Goal: Task Accomplishment & Management: Use online tool/utility

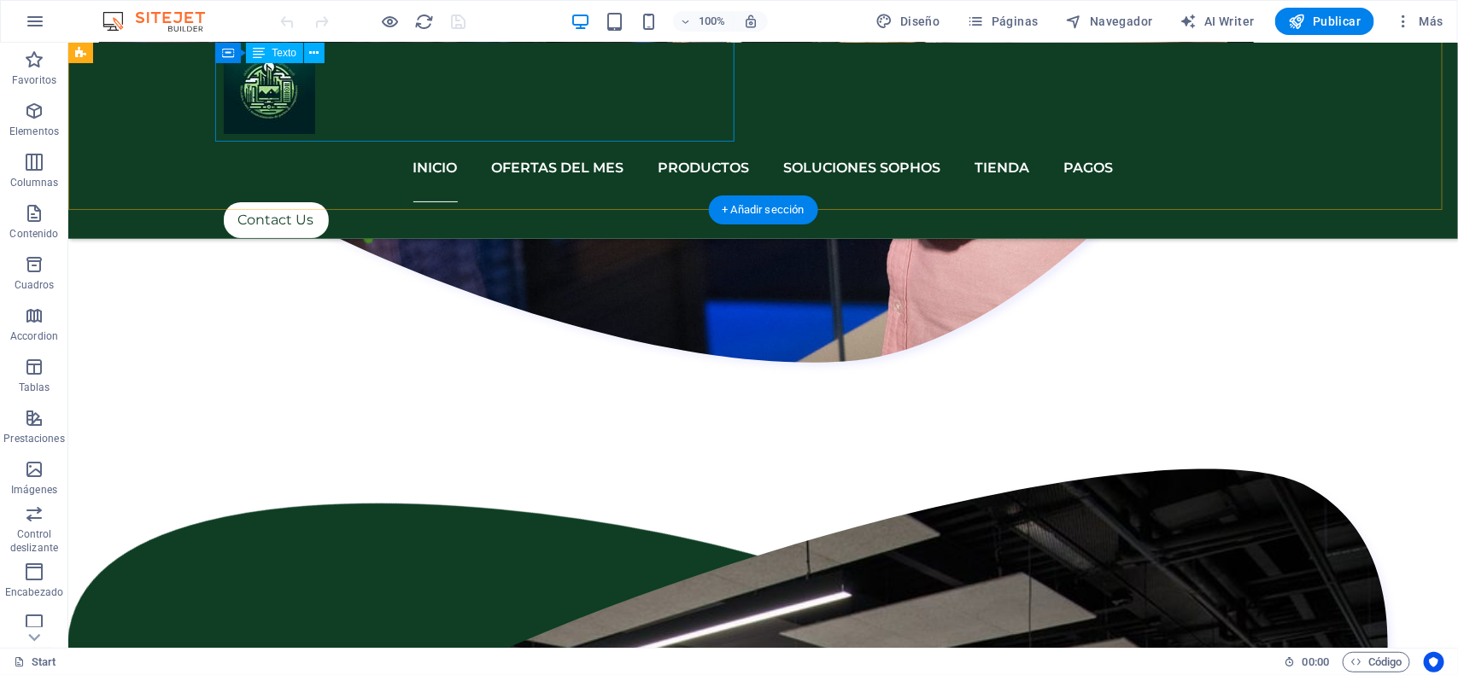
scroll to position [2449, 0]
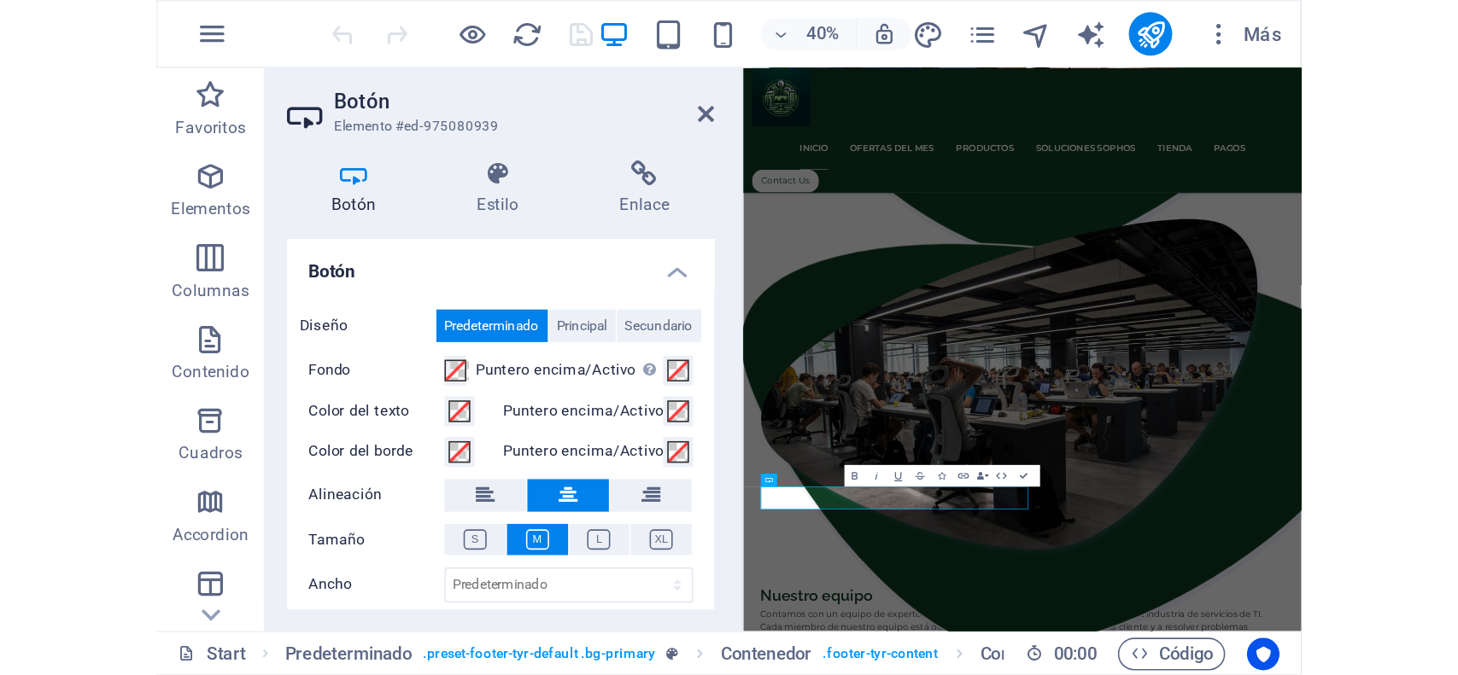
scroll to position [2542, 0]
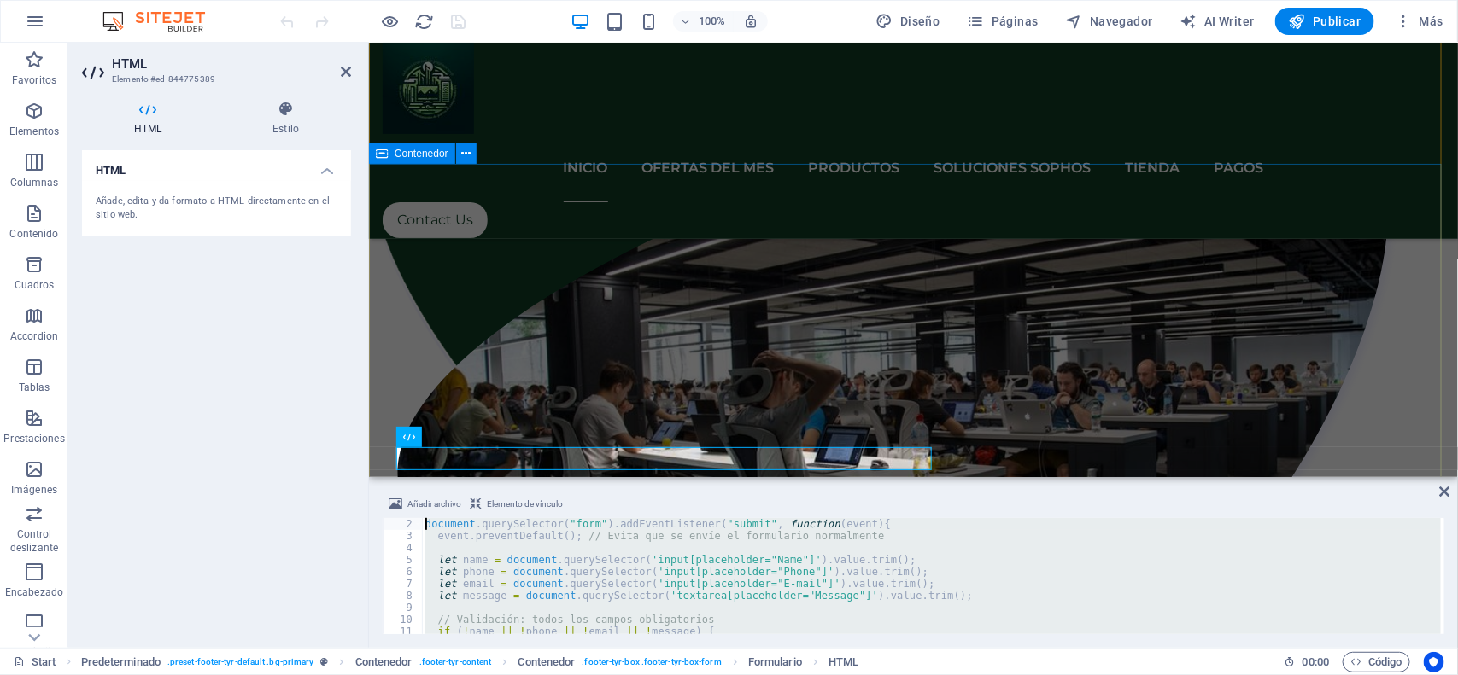
scroll to position [0, 0]
drag, startPoint x: 874, startPoint y: 671, endPoint x: 371, endPoint y: 373, distance: 584.6
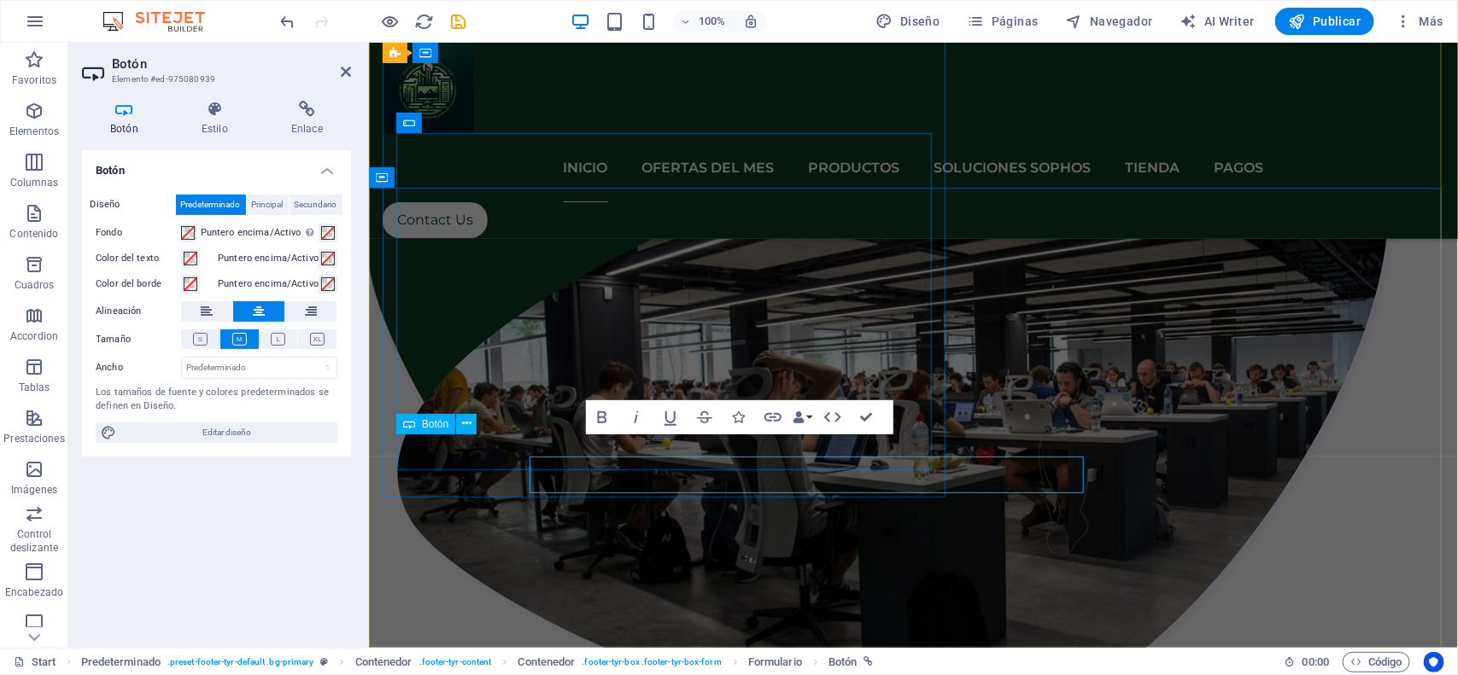
scroll to position [2519, 0]
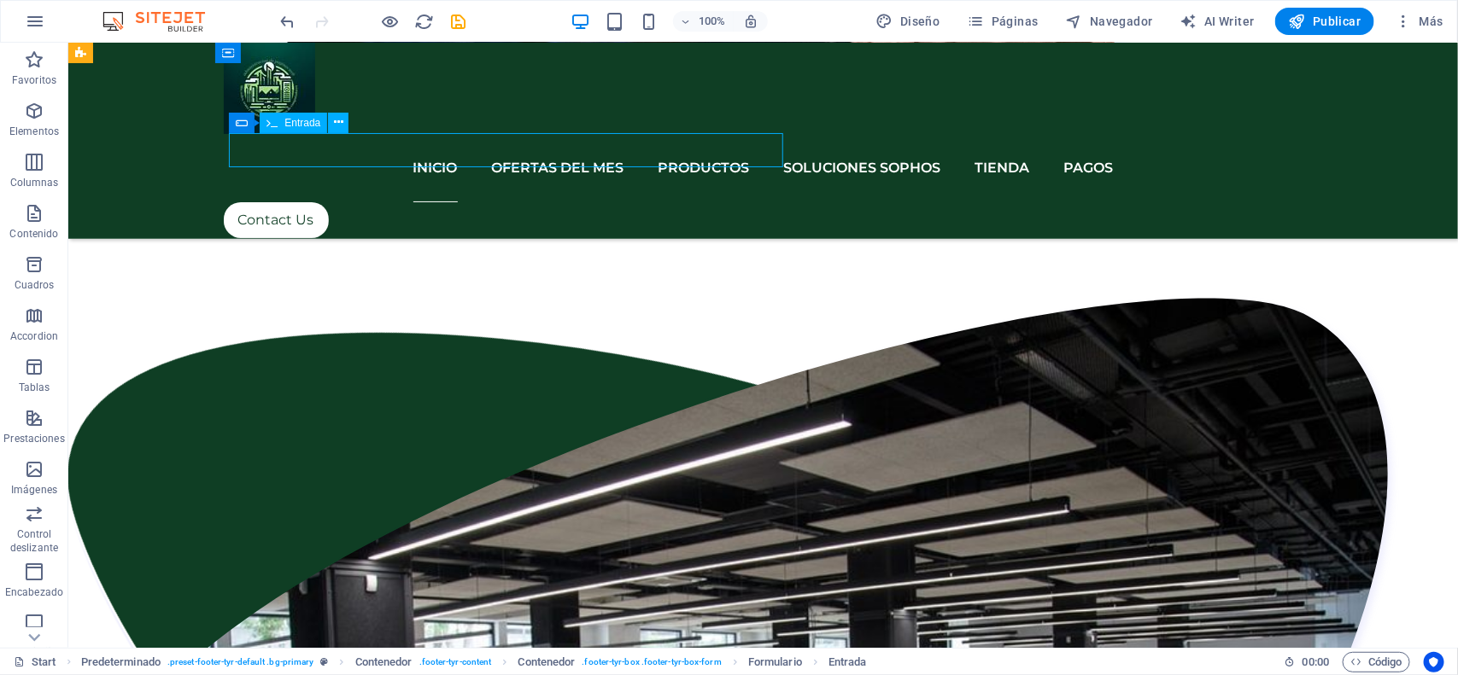
scroll to position [2541, 0]
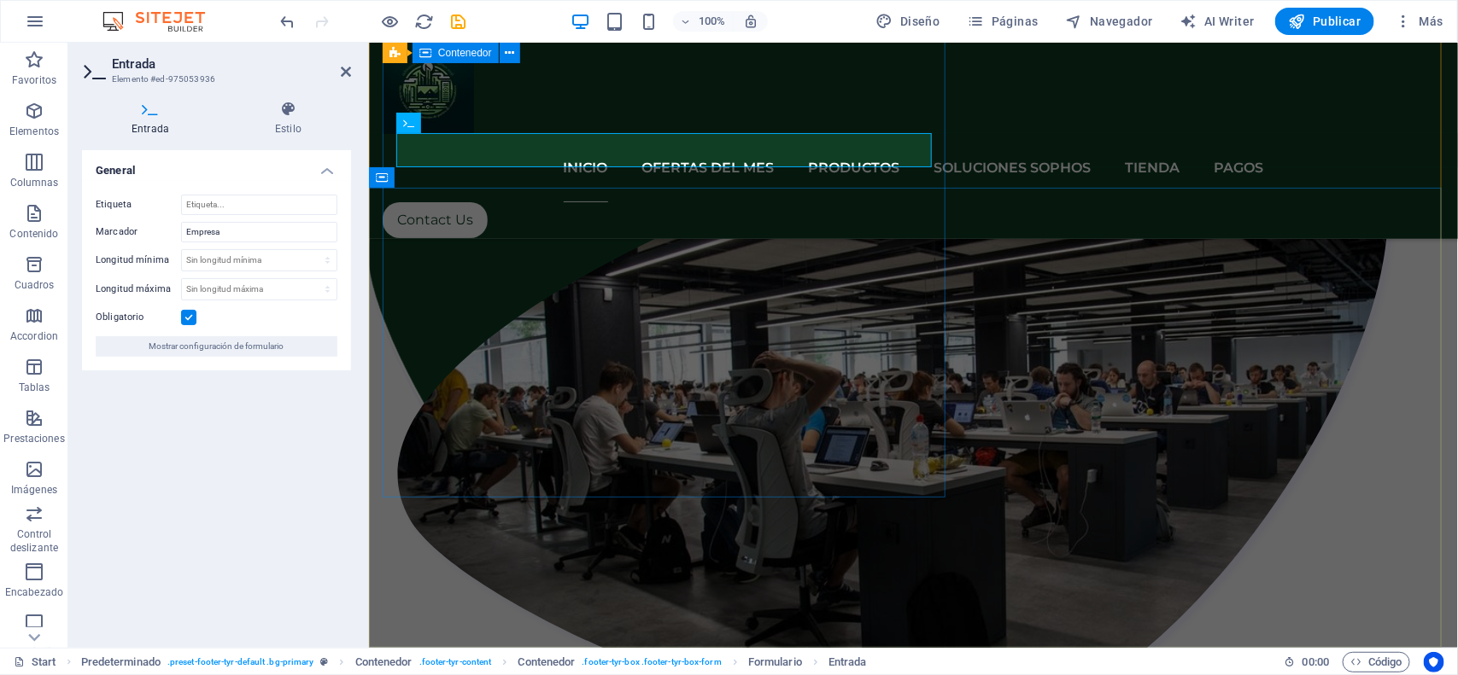
scroll to position [2519, 0]
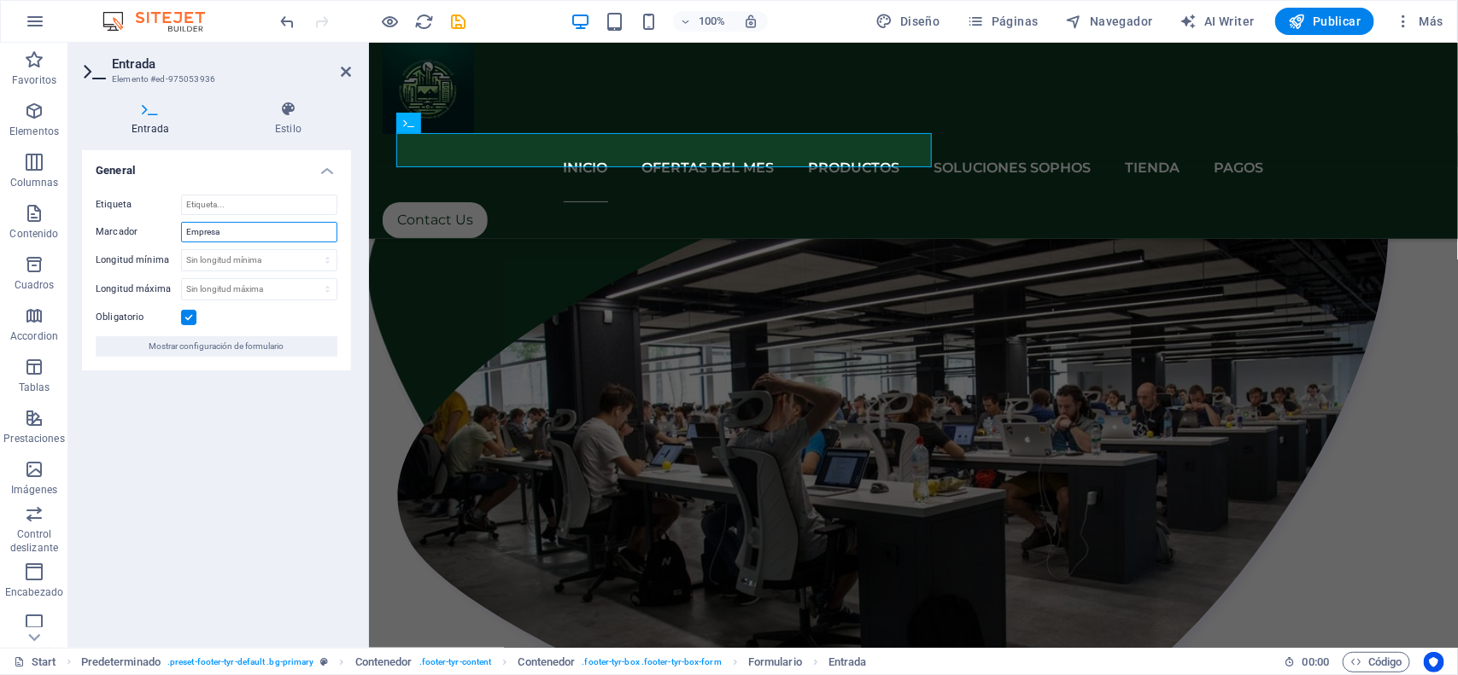
drag, startPoint x: 245, startPoint y: 231, endPoint x: 108, endPoint y: 225, distance: 137.6
click at [108, 225] on div "Marcador Empresa" at bounding box center [217, 232] width 242 height 20
drag, startPoint x: 250, startPoint y: 383, endPoint x: 335, endPoint y: 382, distance: 84.5
click at [250, 383] on div "General Etiqueta Marcador Empresa Longitud mínima Sin longitud mínima caráctere…" at bounding box center [216, 392] width 269 height 484
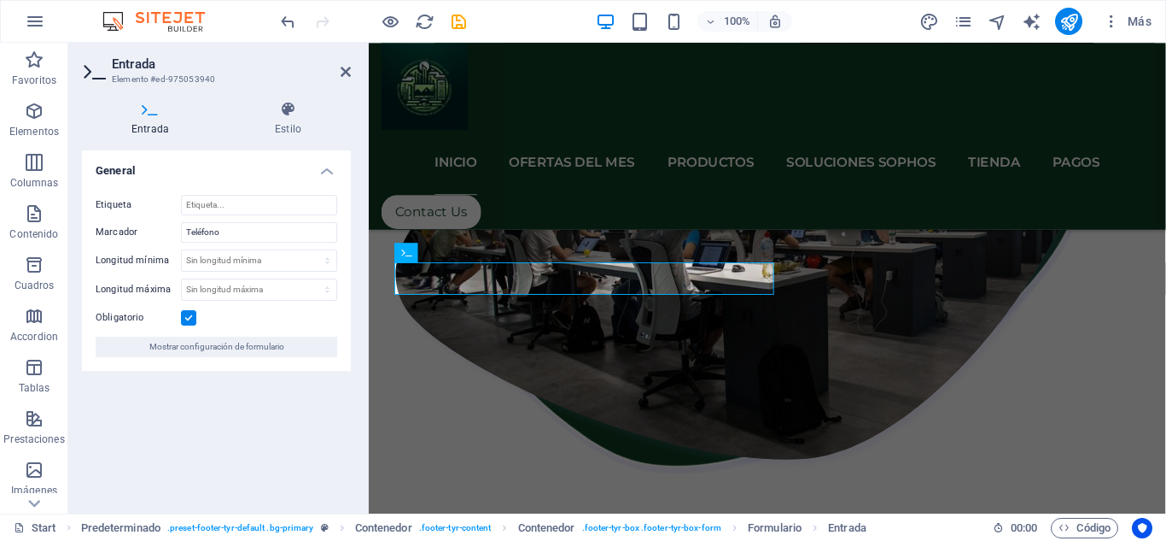
scroll to position [2489, 0]
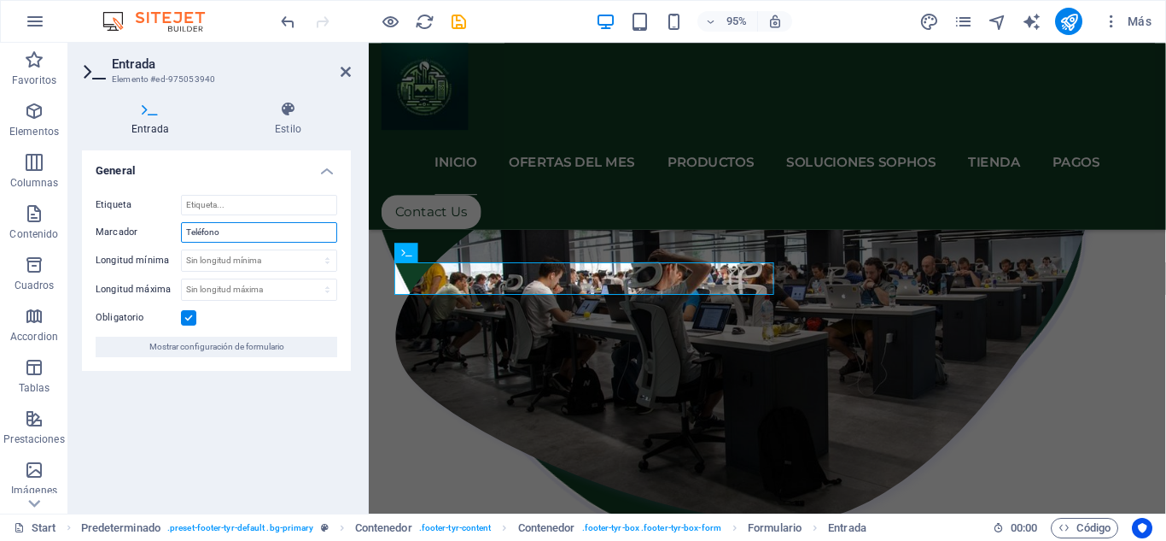
click at [198, 237] on input "Teléfono" at bounding box center [259, 232] width 156 height 20
click at [198, 231] on input "Telefono" at bounding box center [259, 232] width 156 height 20
click at [190, 229] on input "Telefono" at bounding box center [259, 232] width 156 height 20
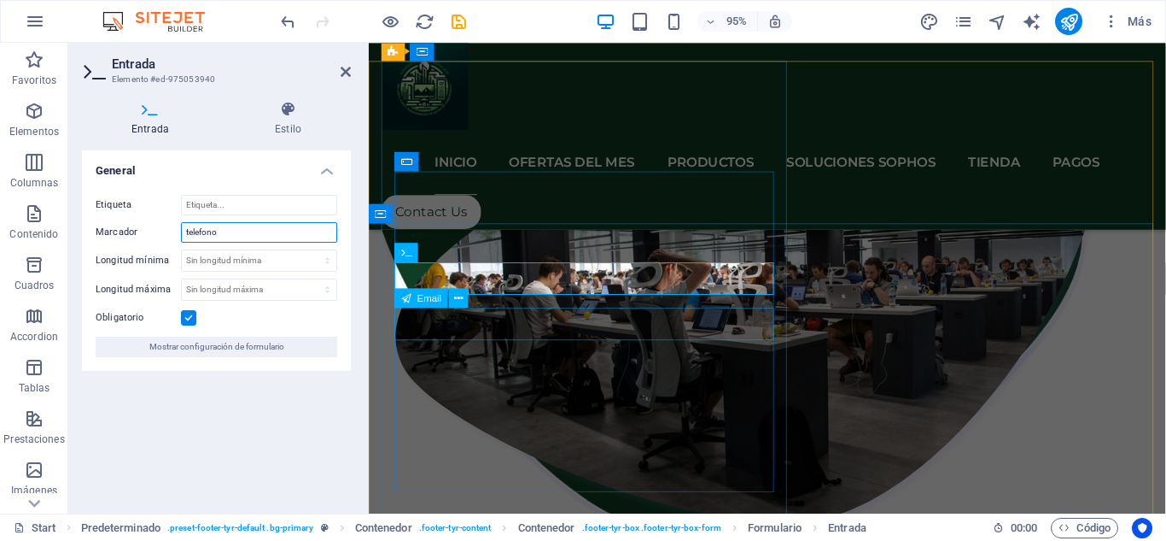
type input "telefono"
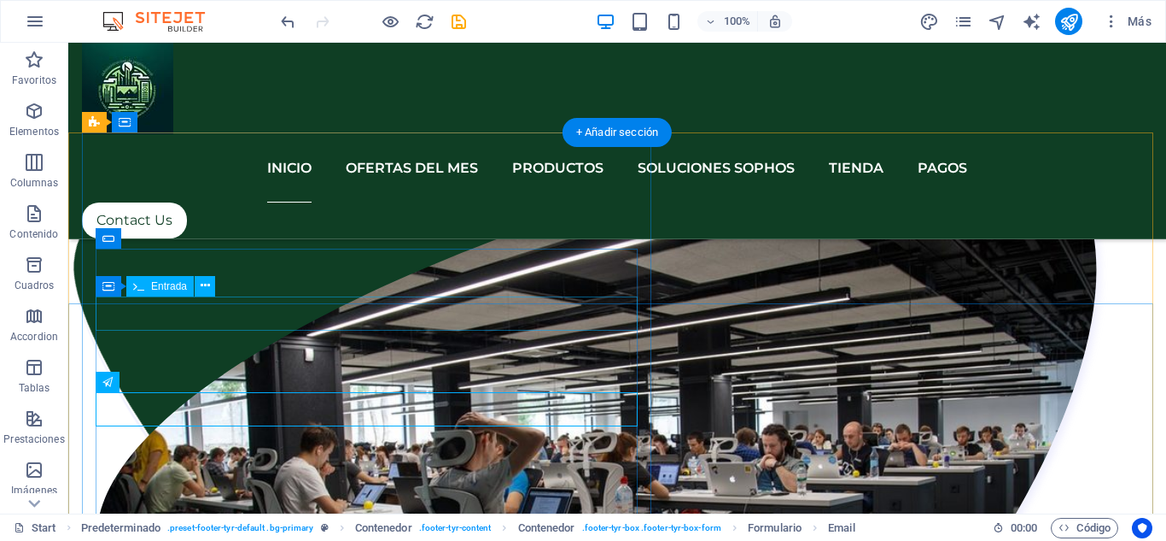
scroll to position [2417, 0]
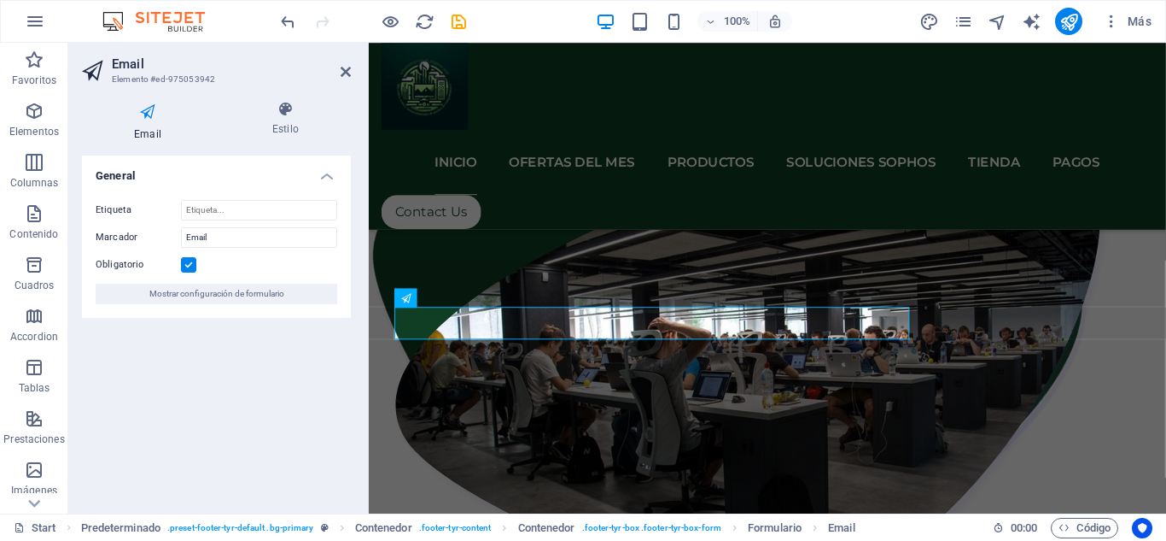
scroll to position [2489, 0]
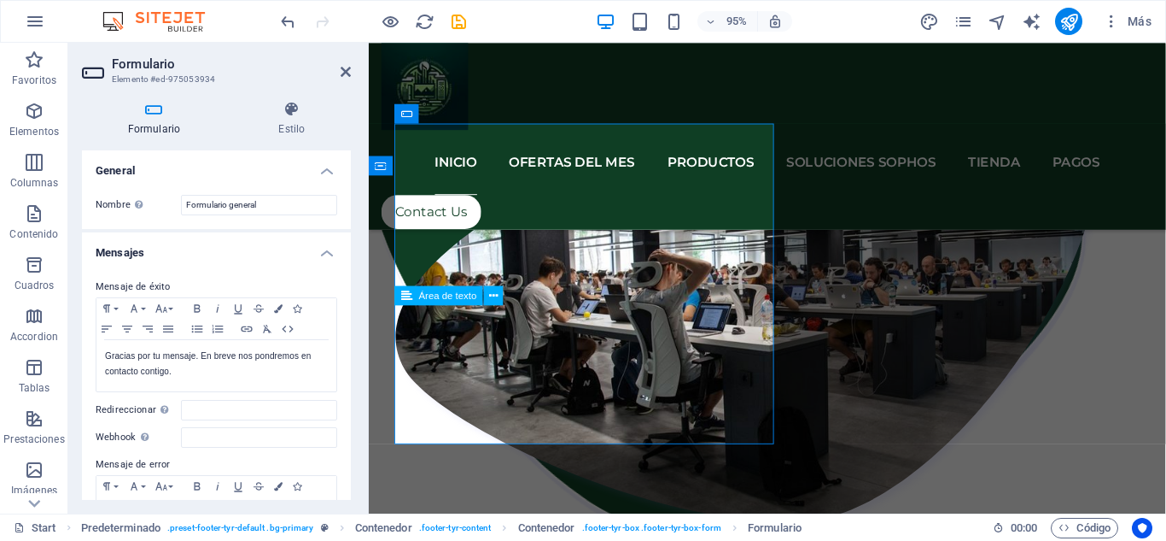
scroll to position [2575, 0]
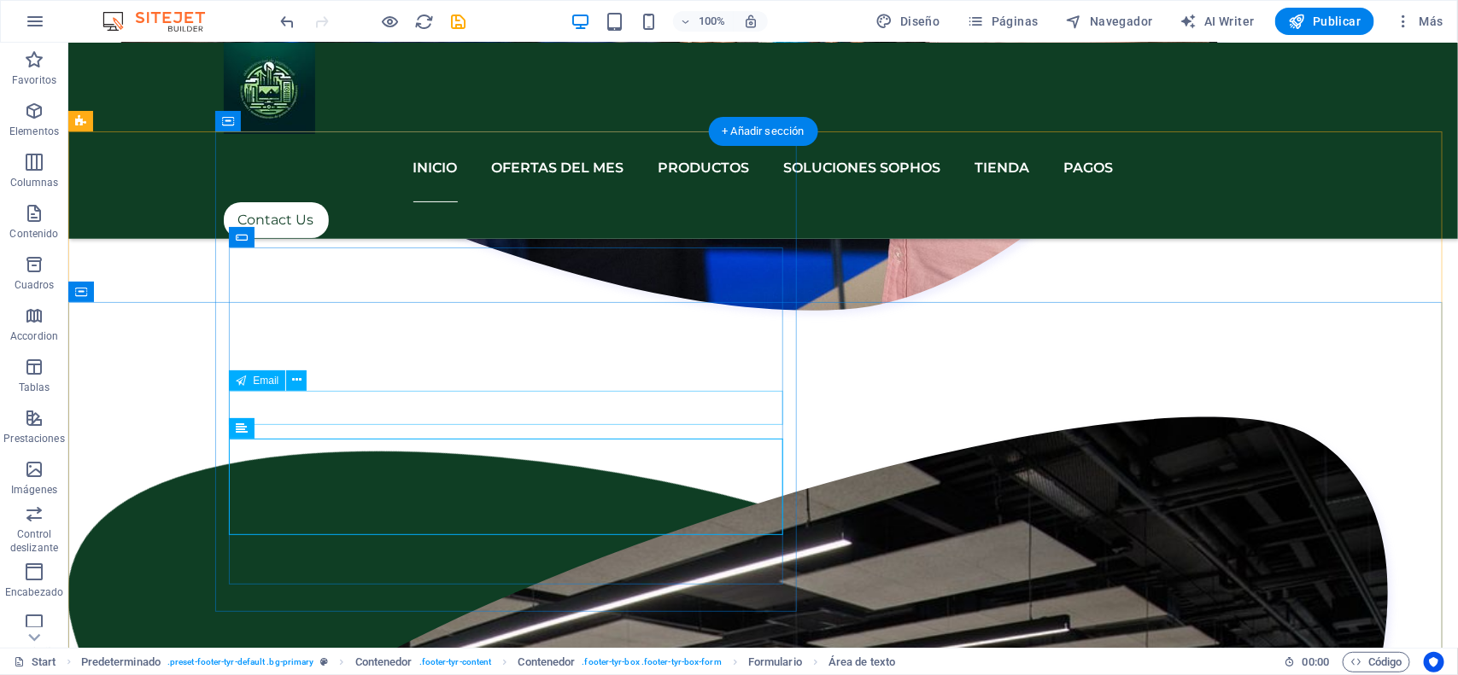
scroll to position [2435, 0]
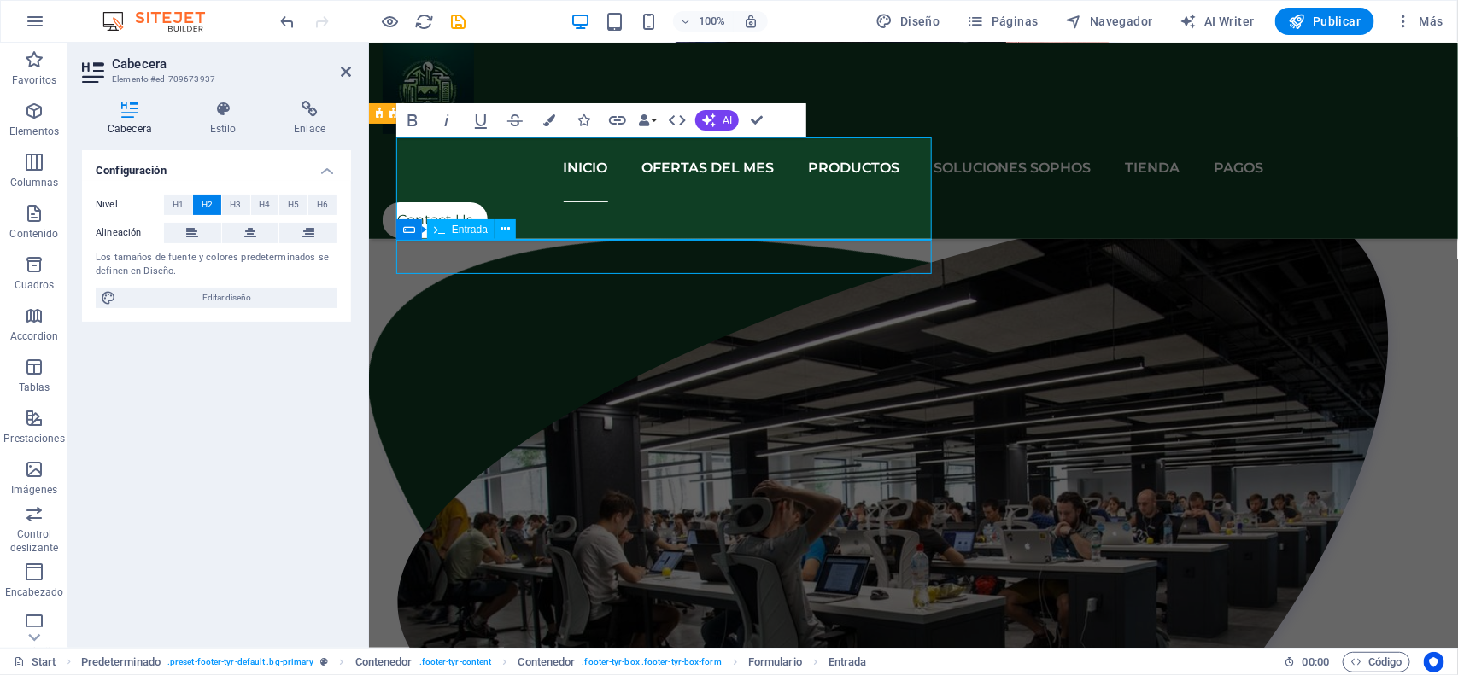
scroll to position [2435, 0]
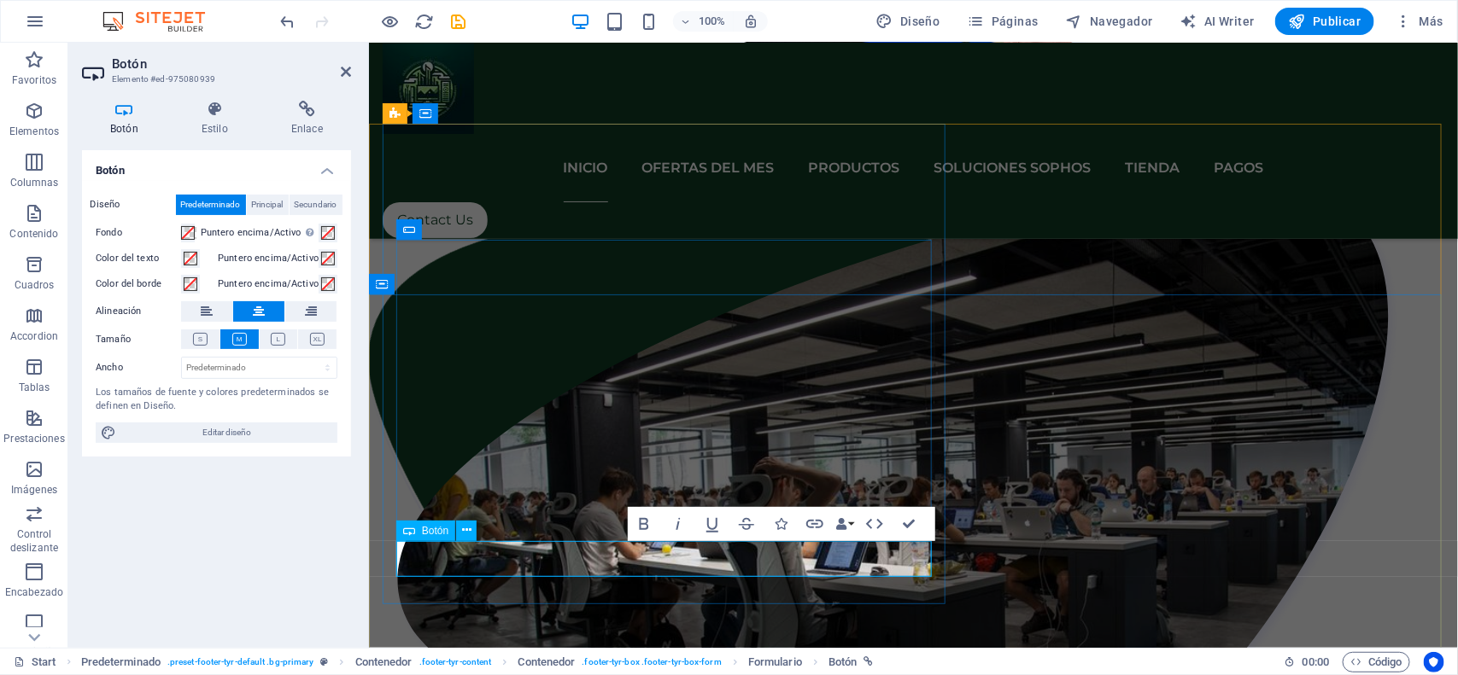
scroll to position [2412, 0]
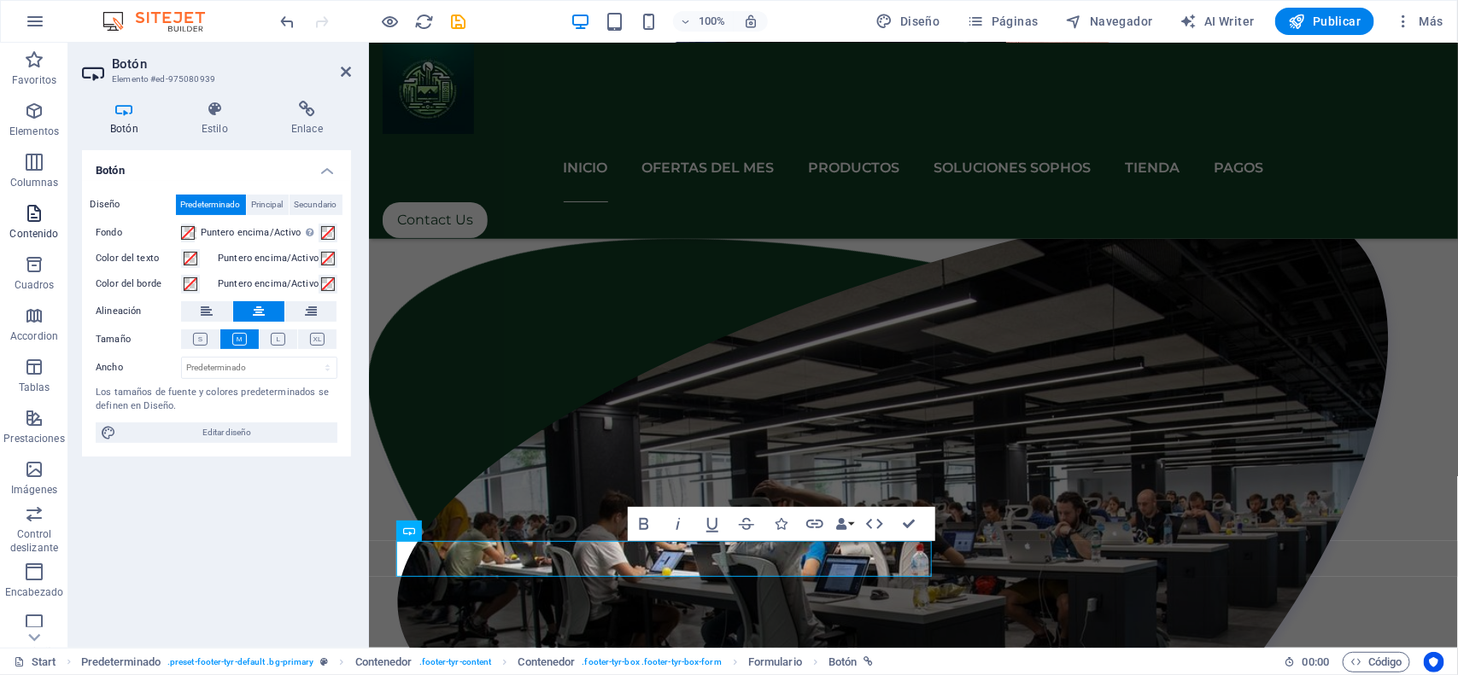
click at [31, 216] on icon "button" at bounding box center [34, 213] width 20 height 20
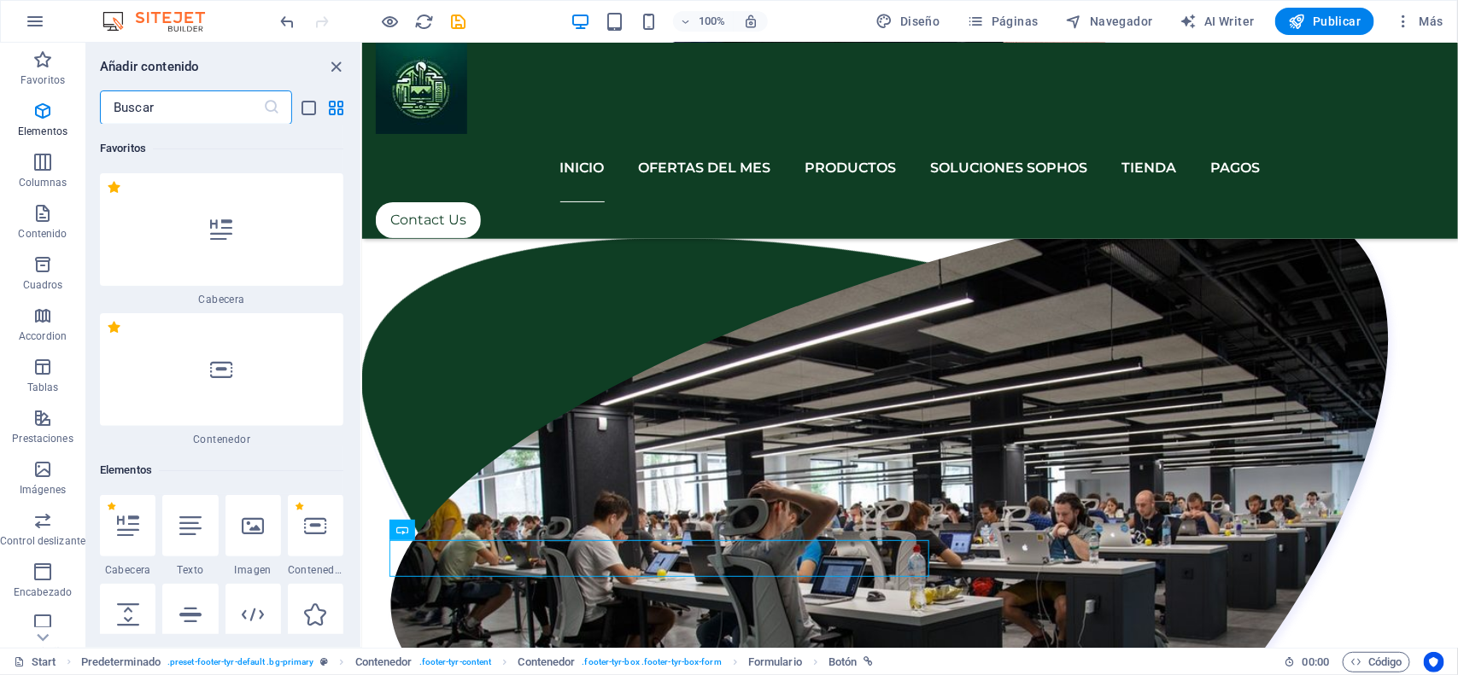
scroll to position [5228, 0]
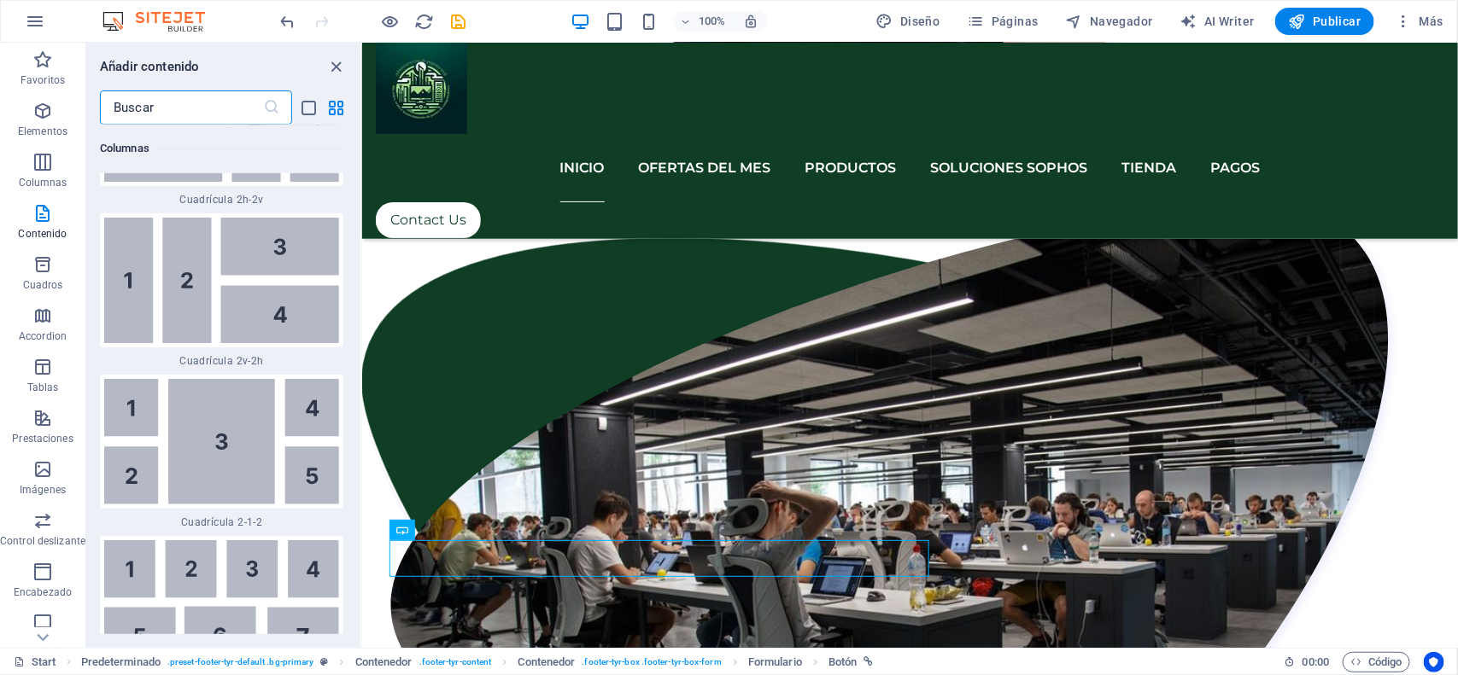
click at [195, 113] on input "text" at bounding box center [181, 108] width 163 height 34
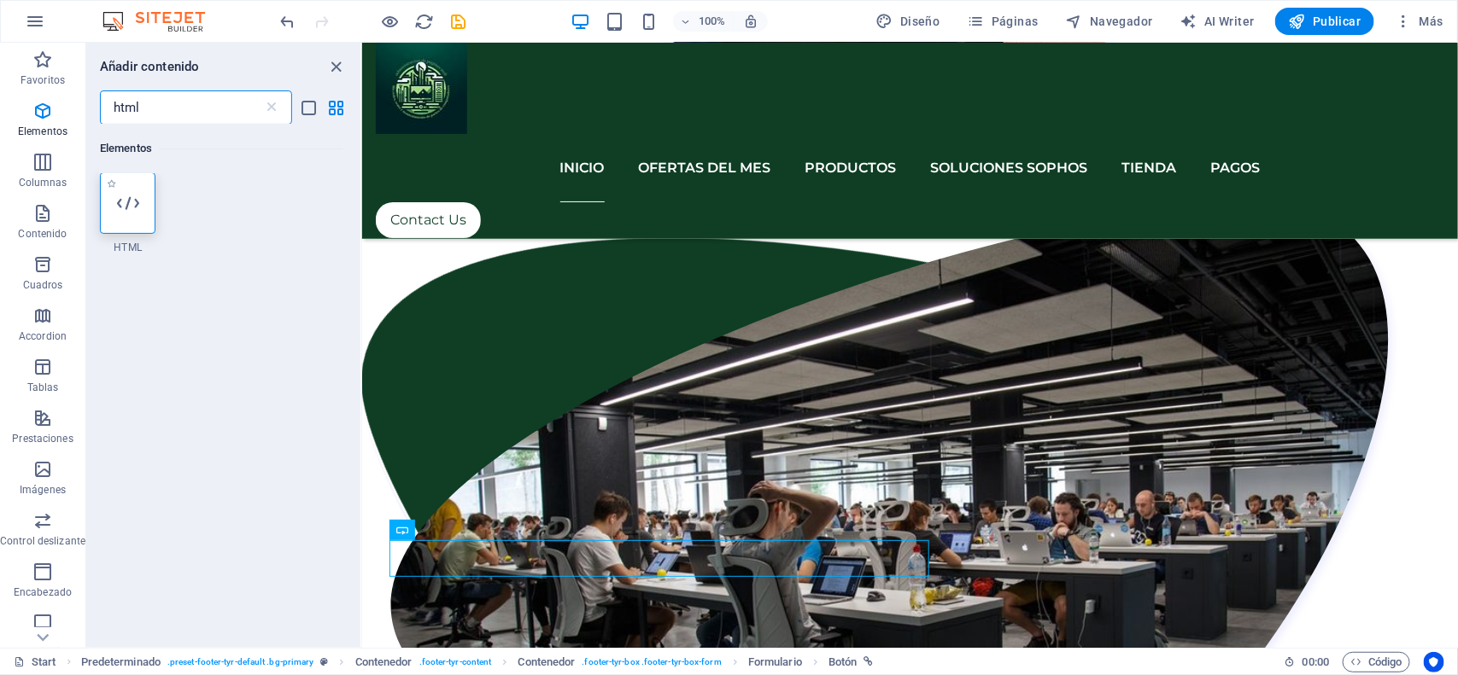
scroll to position [0, 0]
type input "html"
click at [126, 213] on icon at bounding box center [128, 204] width 22 height 22
click at [362, 213] on div "H1 Banner Contenedor Separador Predeterminado HTML Predeterminado Contenedor Ba…" at bounding box center [910, 345] width 1096 height 605
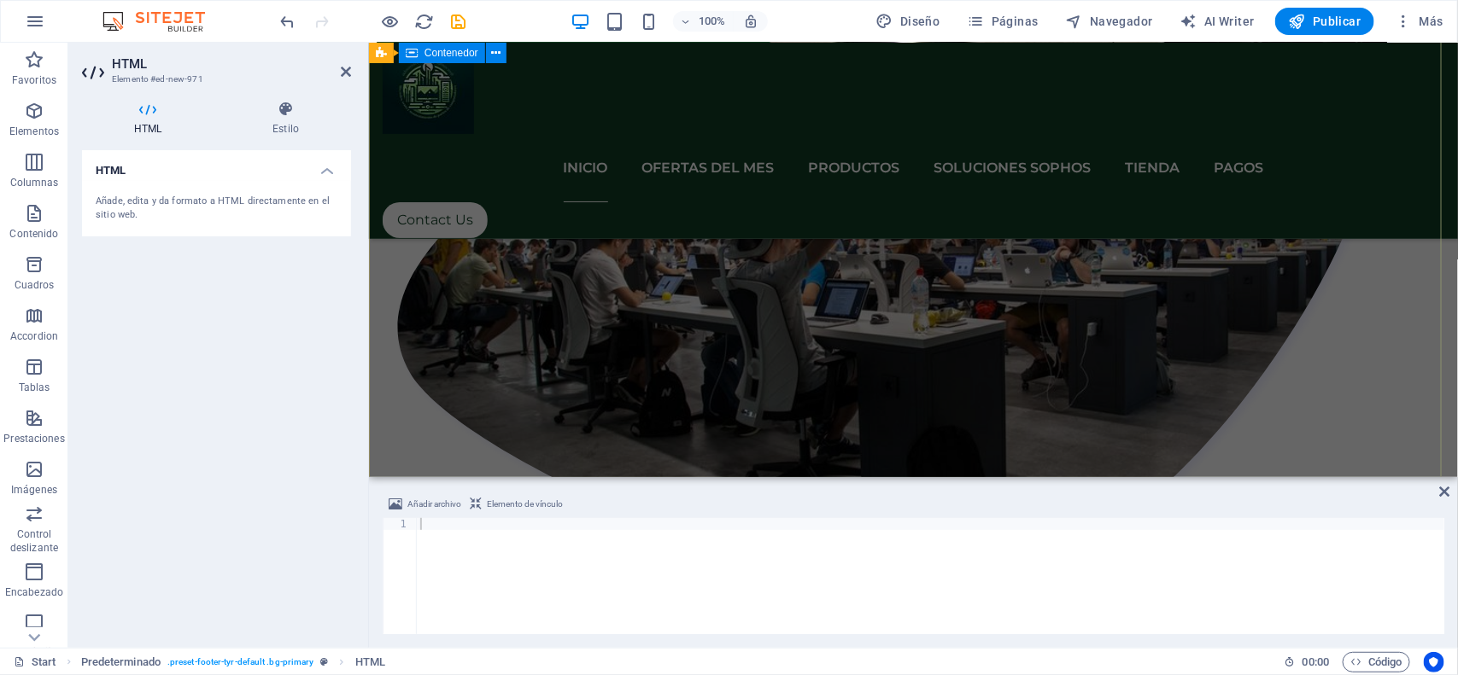
scroll to position [2690, 0]
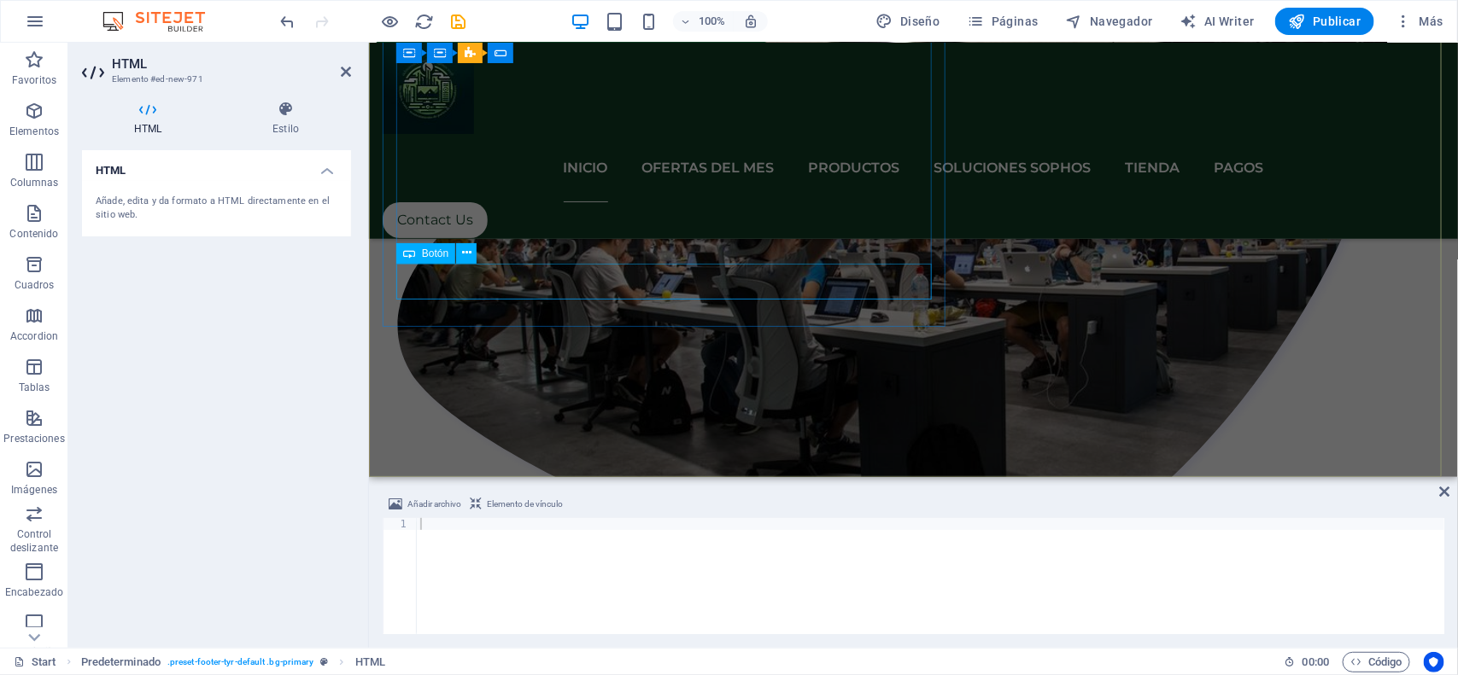
drag, startPoint x: 520, startPoint y: 226, endPoint x: 539, endPoint y: 285, distance: 61.8
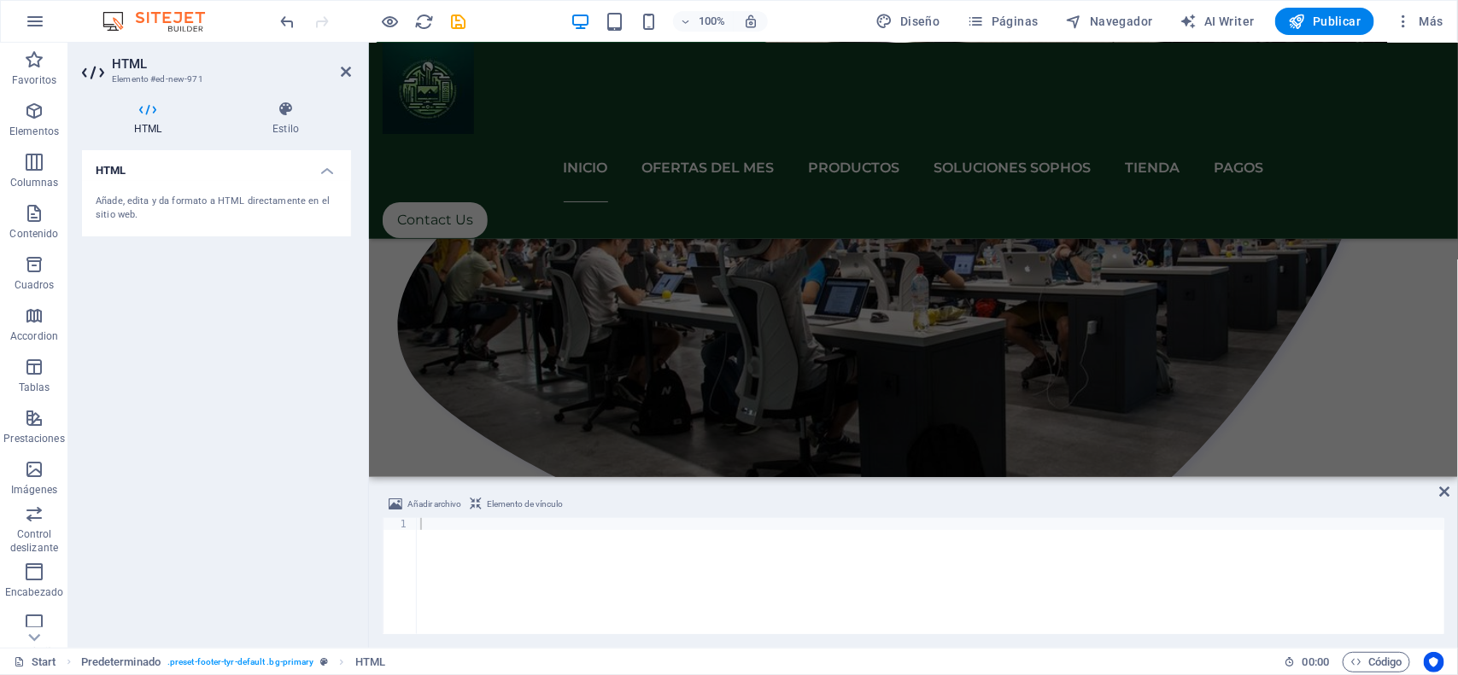
click at [510, 558] on div at bounding box center [931, 588] width 1028 height 140
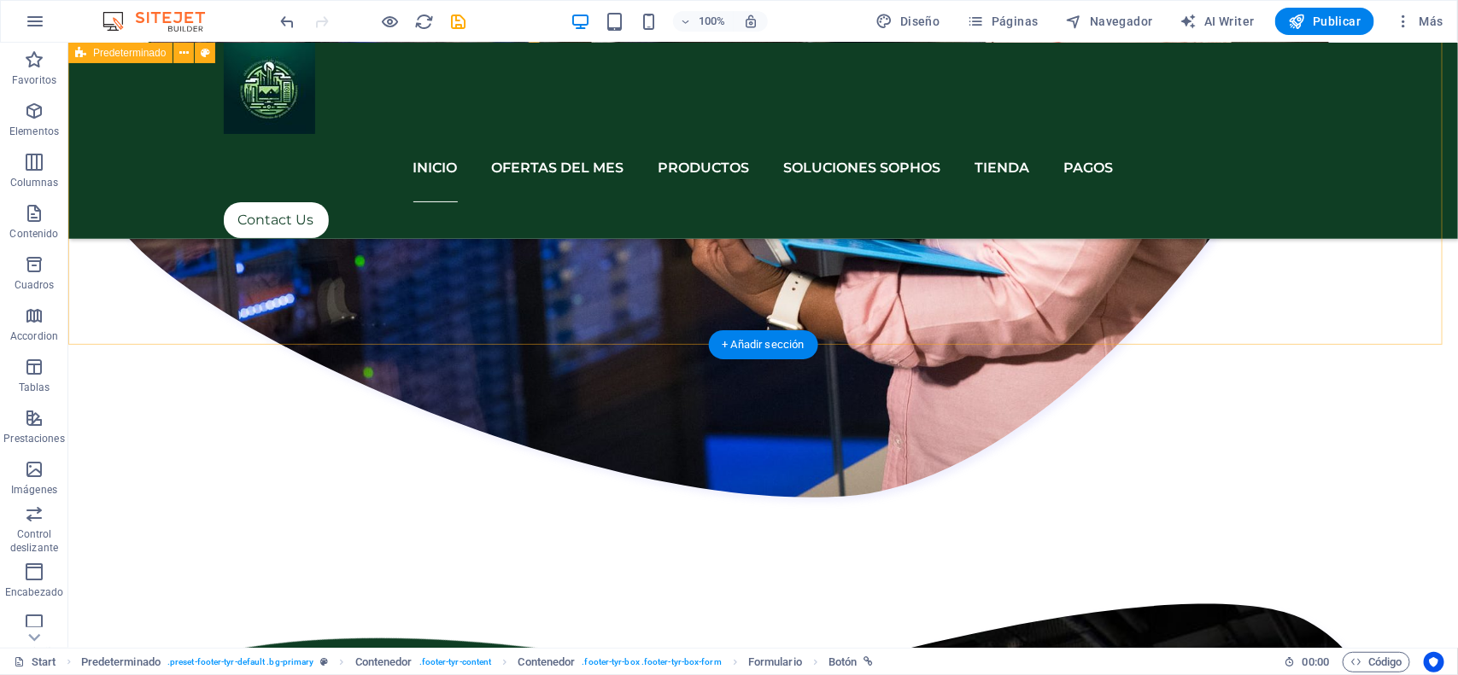
scroll to position [2542, 0]
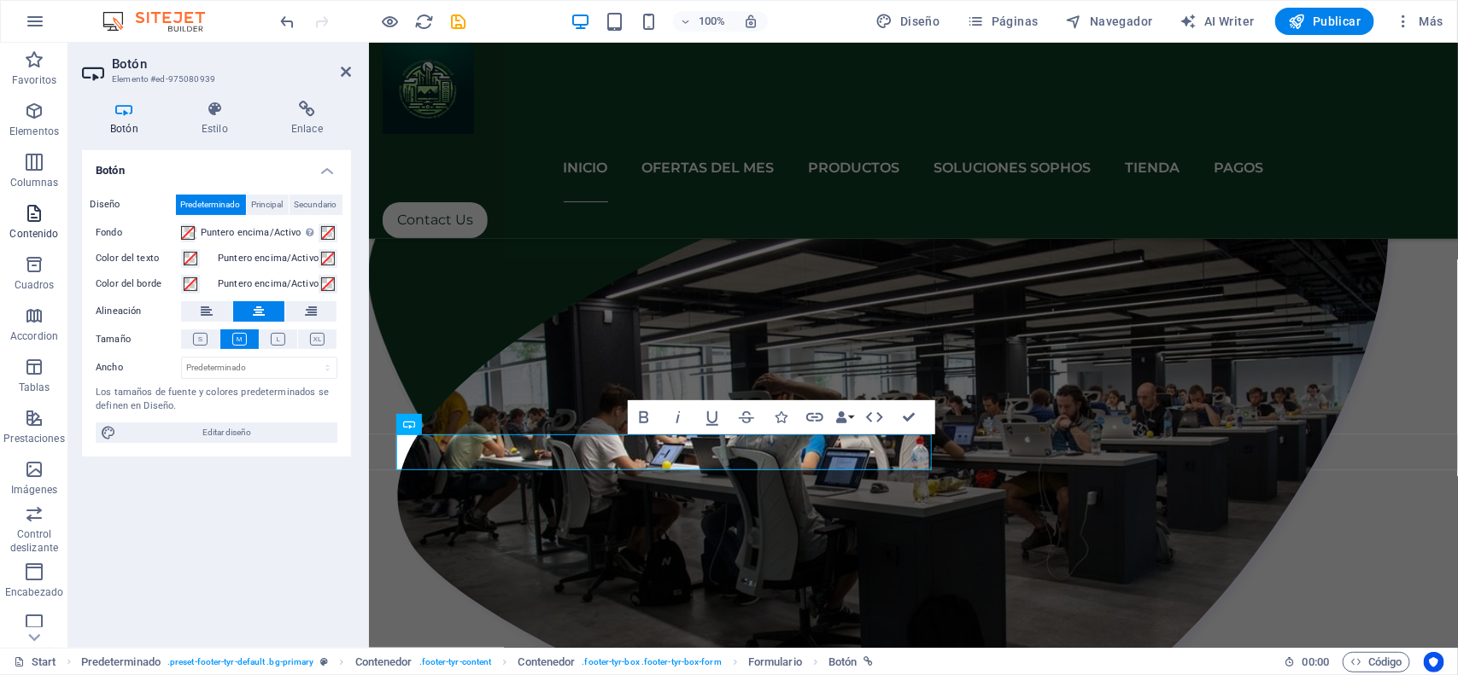
click at [44, 220] on icon "button" at bounding box center [34, 213] width 20 height 20
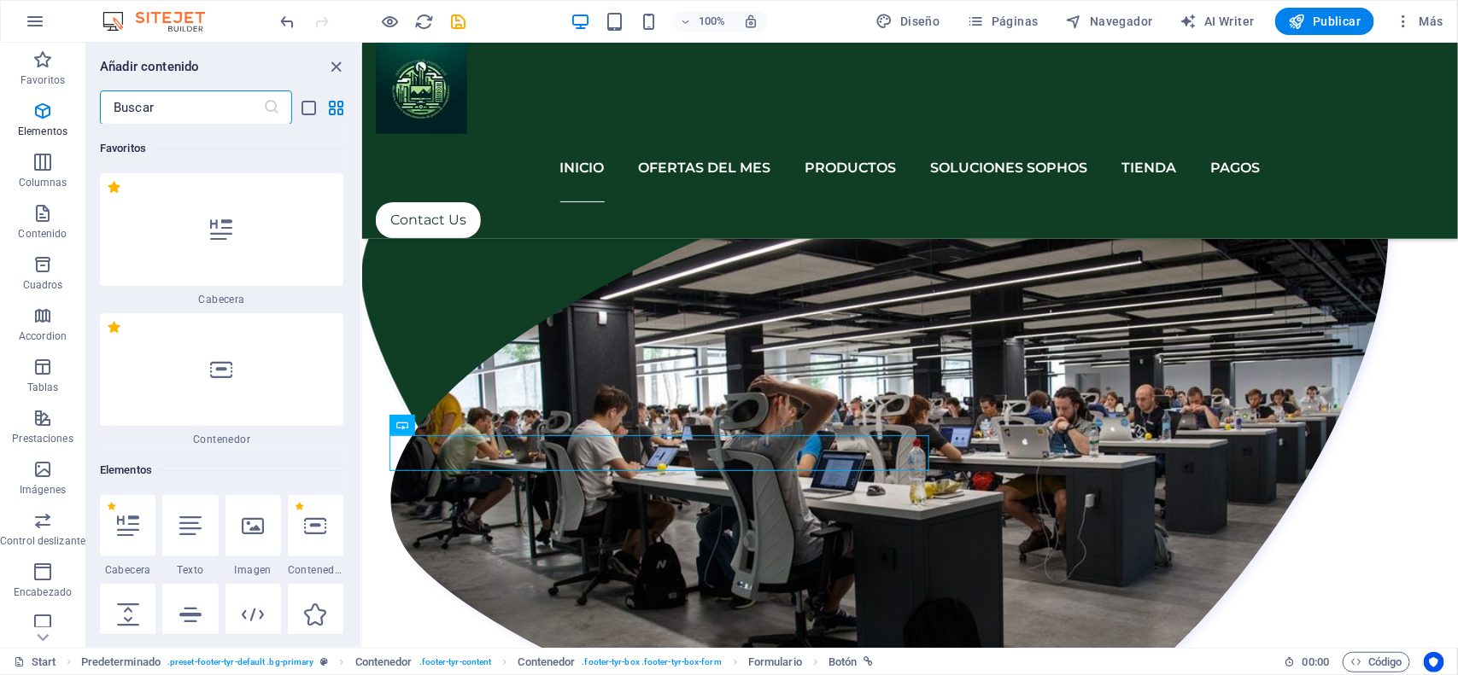
scroll to position [5228, 0]
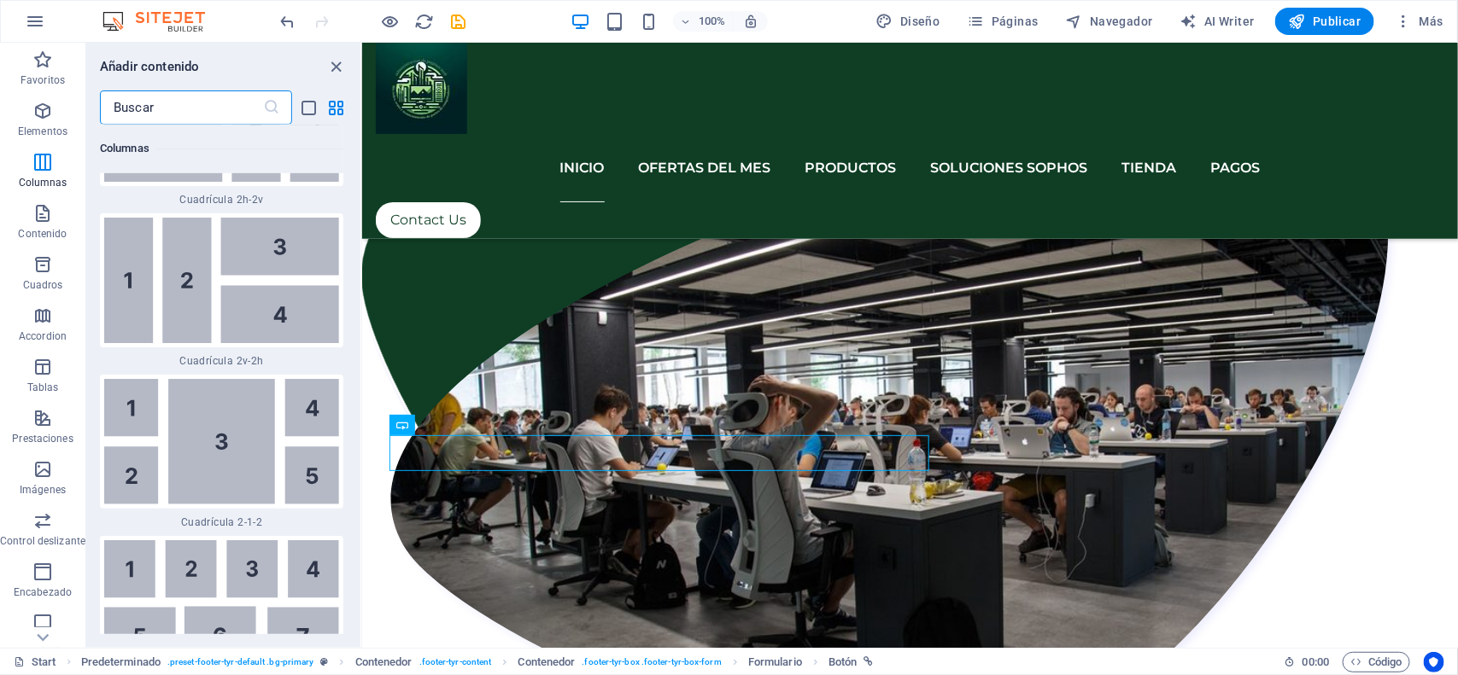
click at [138, 111] on input "text" at bounding box center [181, 108] width 163 height 34
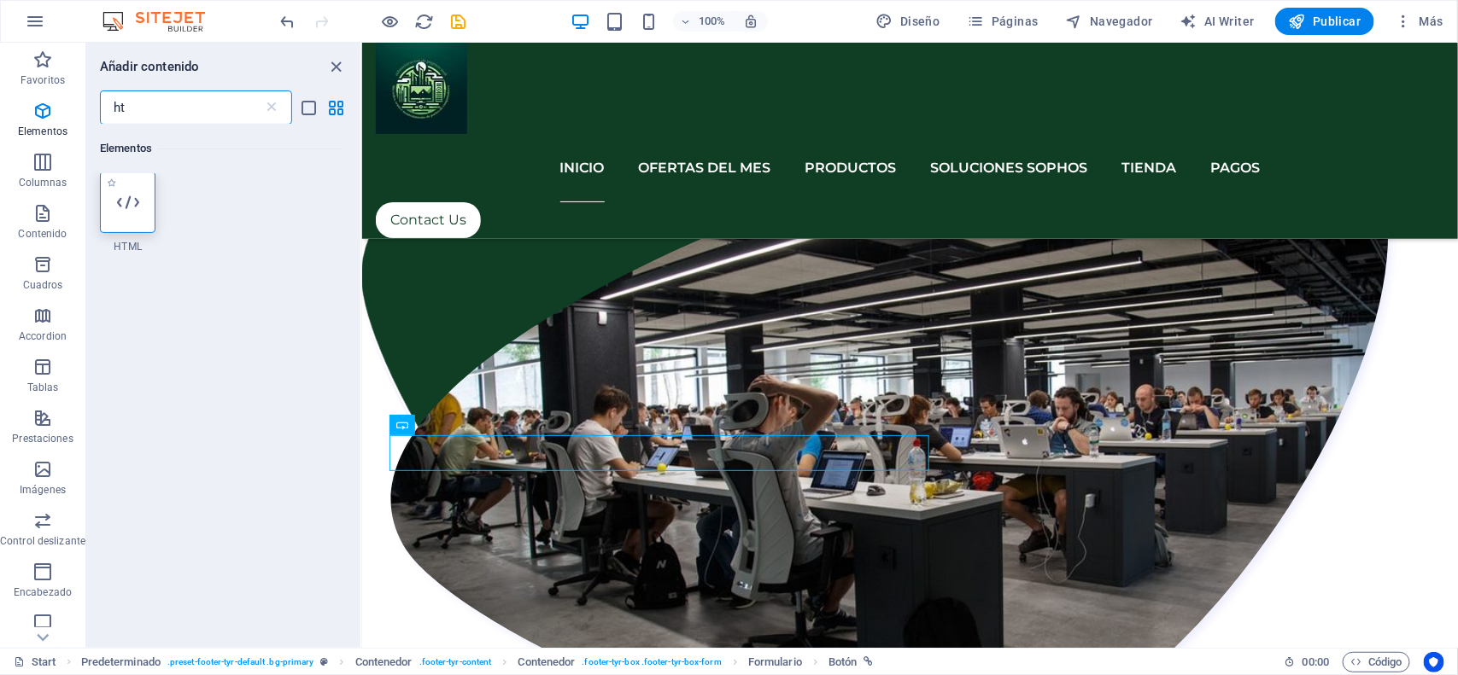
scroll to position [1, 0]
type input "ht"
click at [121, 205] on icon at bounding box center [128, 204] width 22 height 22
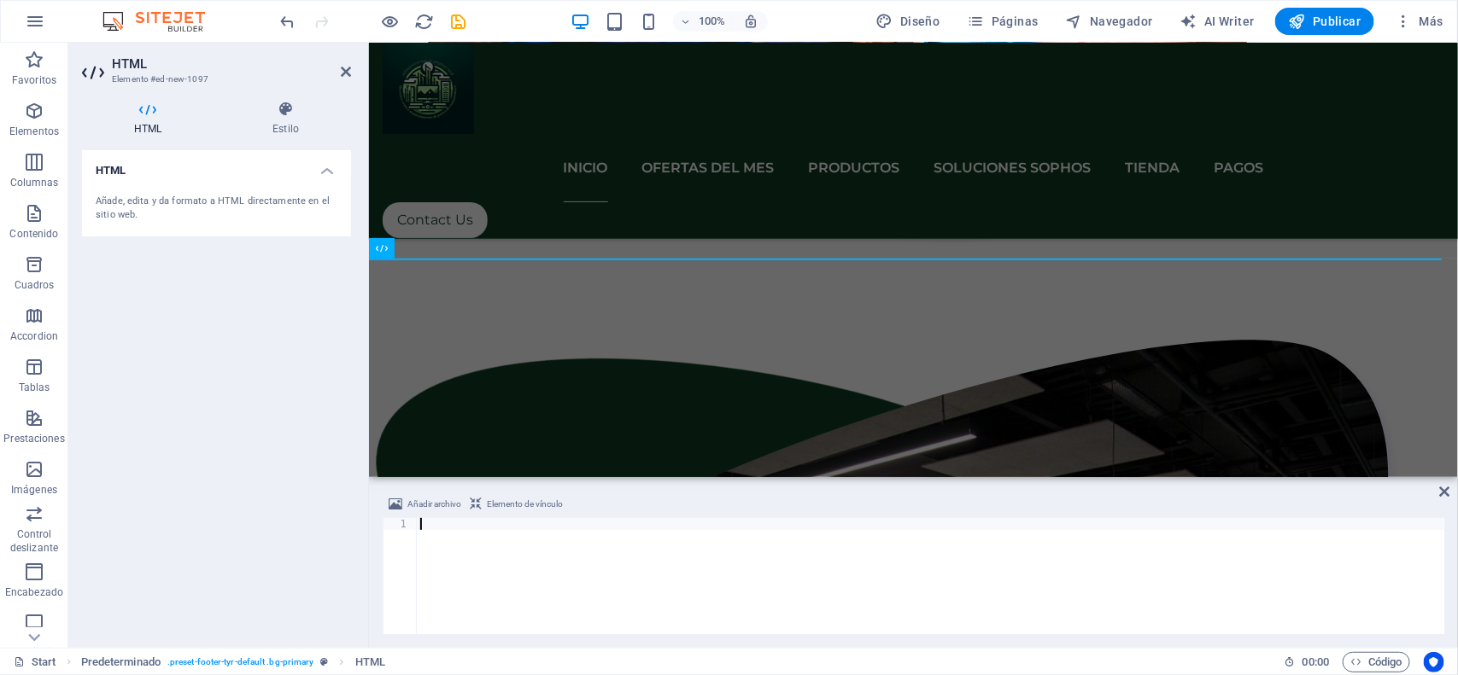
type textarea "</script>"
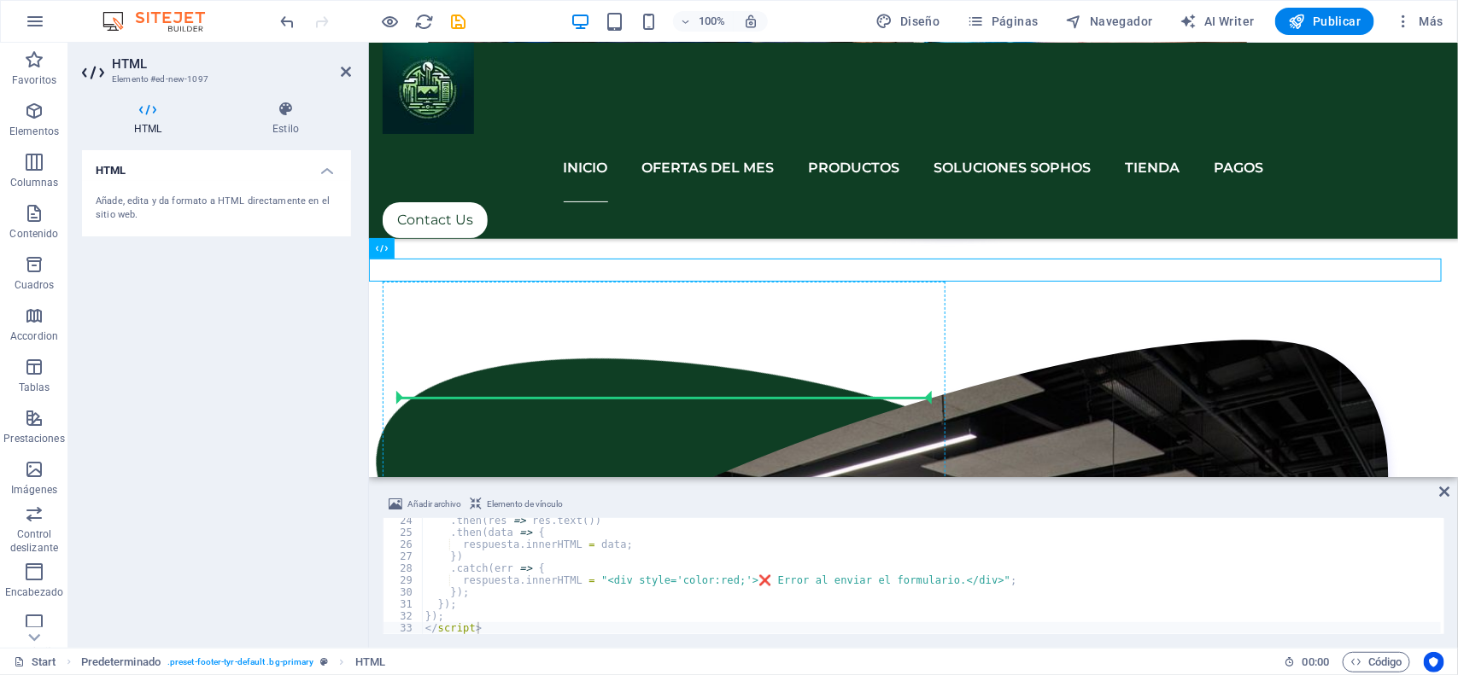
drag, startPoint x: 388, startPoint y: 273, endPoint x: 471, endPoint y: 383, distance: 137.8
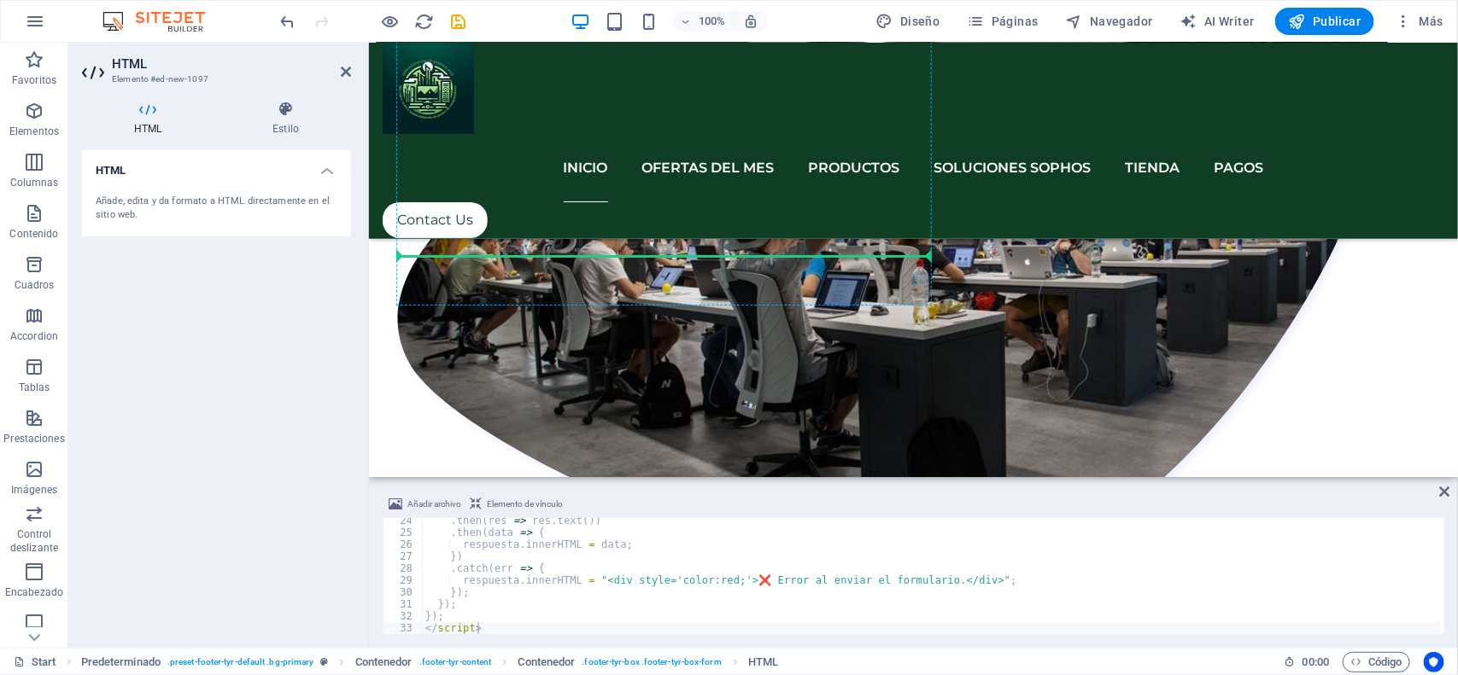
scroll to position [2713, 0]
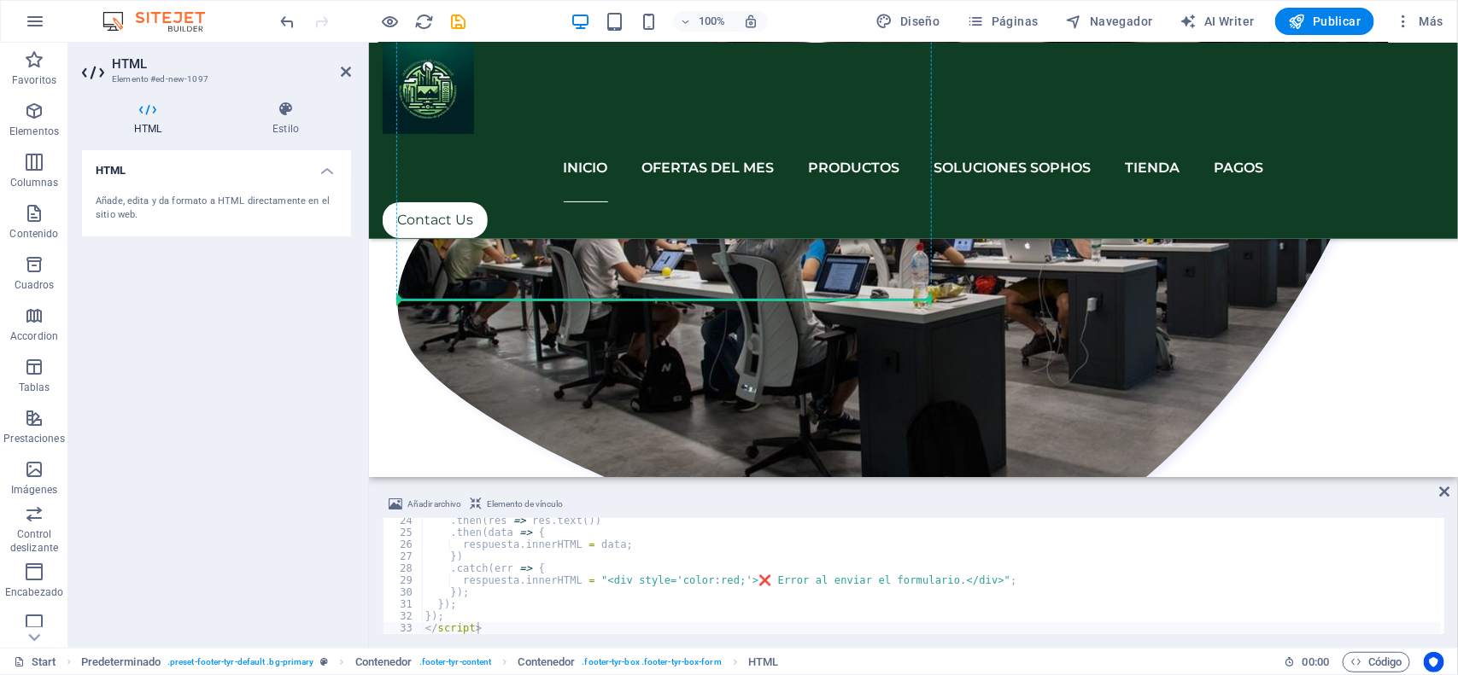
drag, startPoint x: 413, startPoint y: 168, endPoint x: 475, endPoint y: 284, distance: 130.7
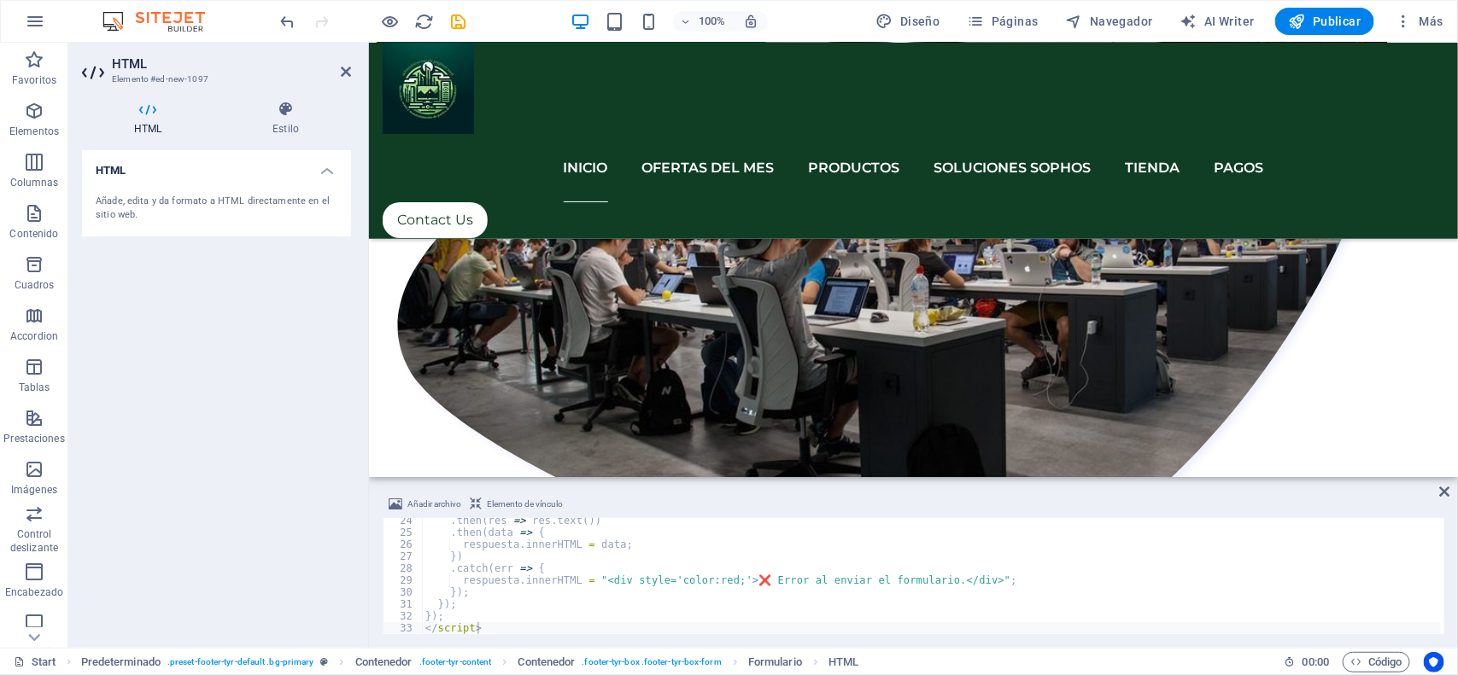
drag, startPoint x: 420, startPoint y: 312, endPoint x: 430, endPoint y: 271, distance: 42.3
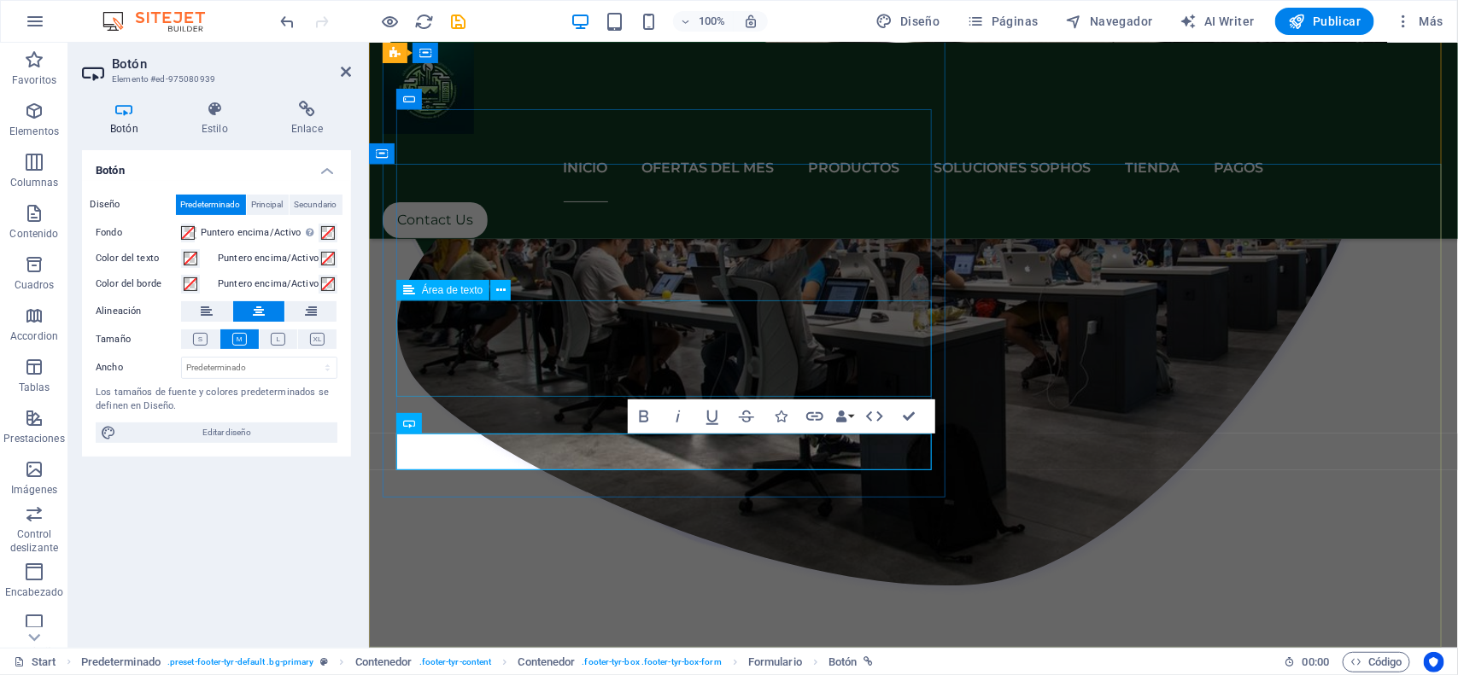
scroll to position [2542, 0]
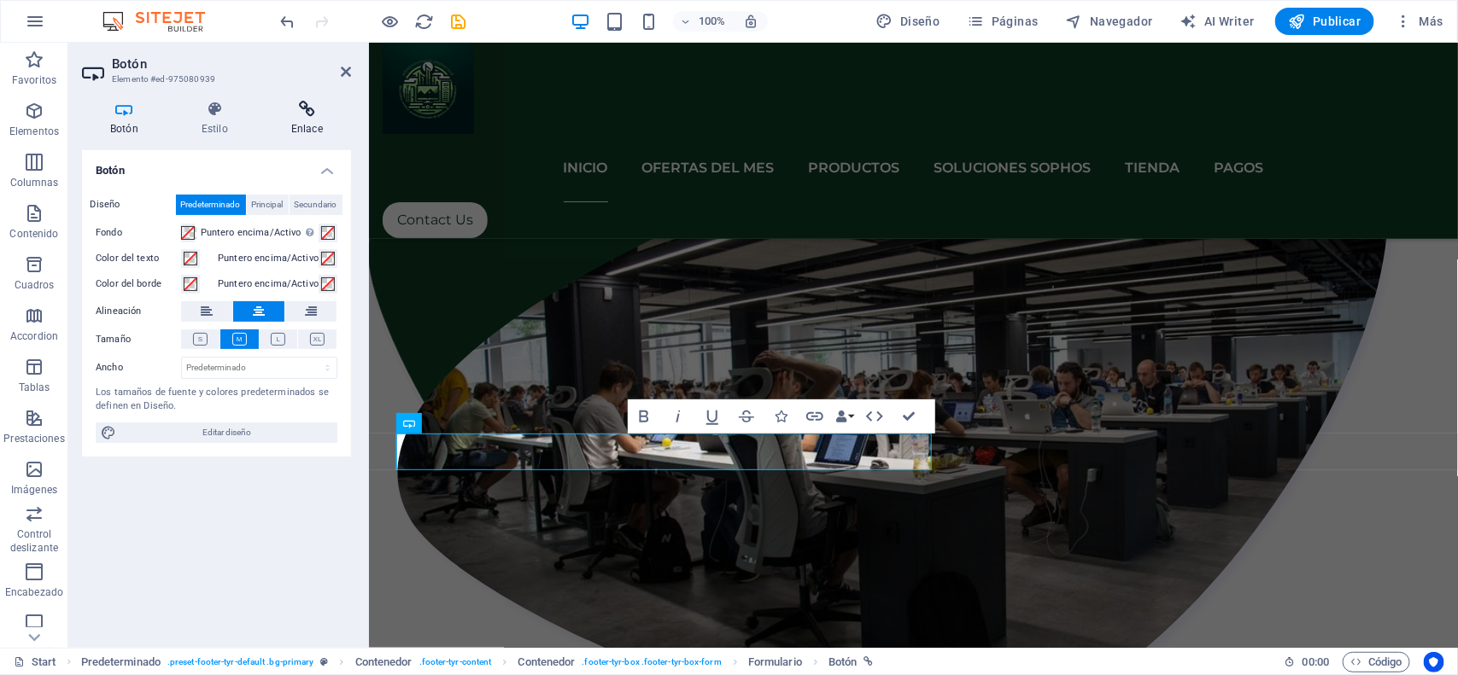
click at [295, 111] on icon at bounding box center [307, 109] width 88 height 17
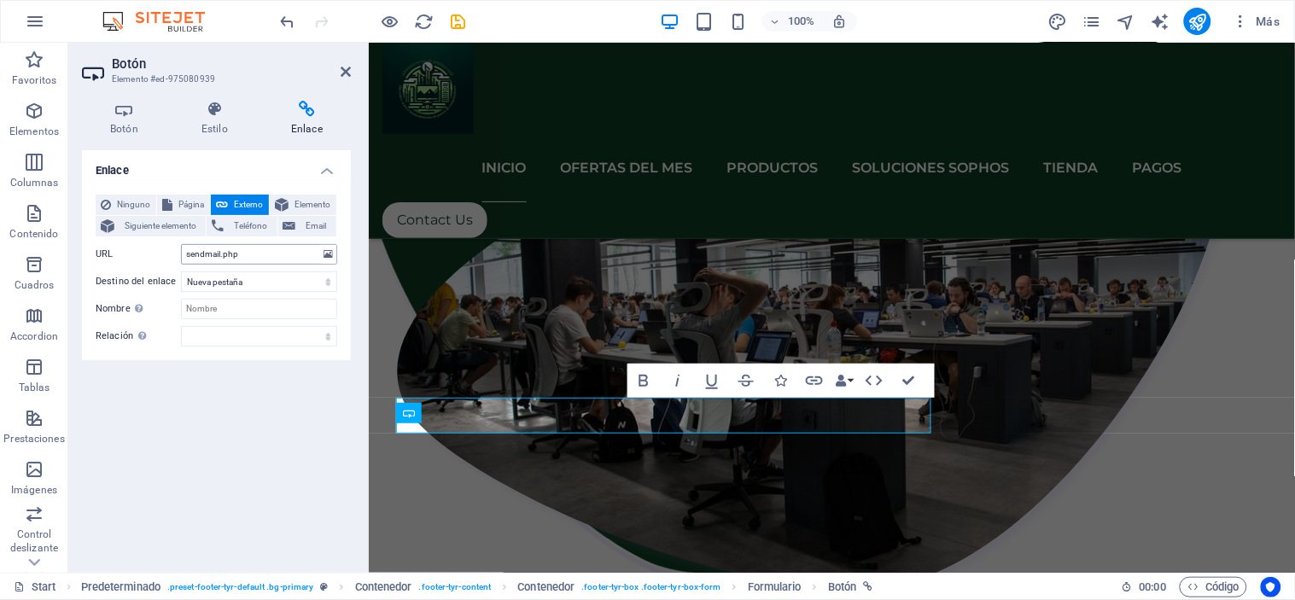
scroll to position [2579, 0]
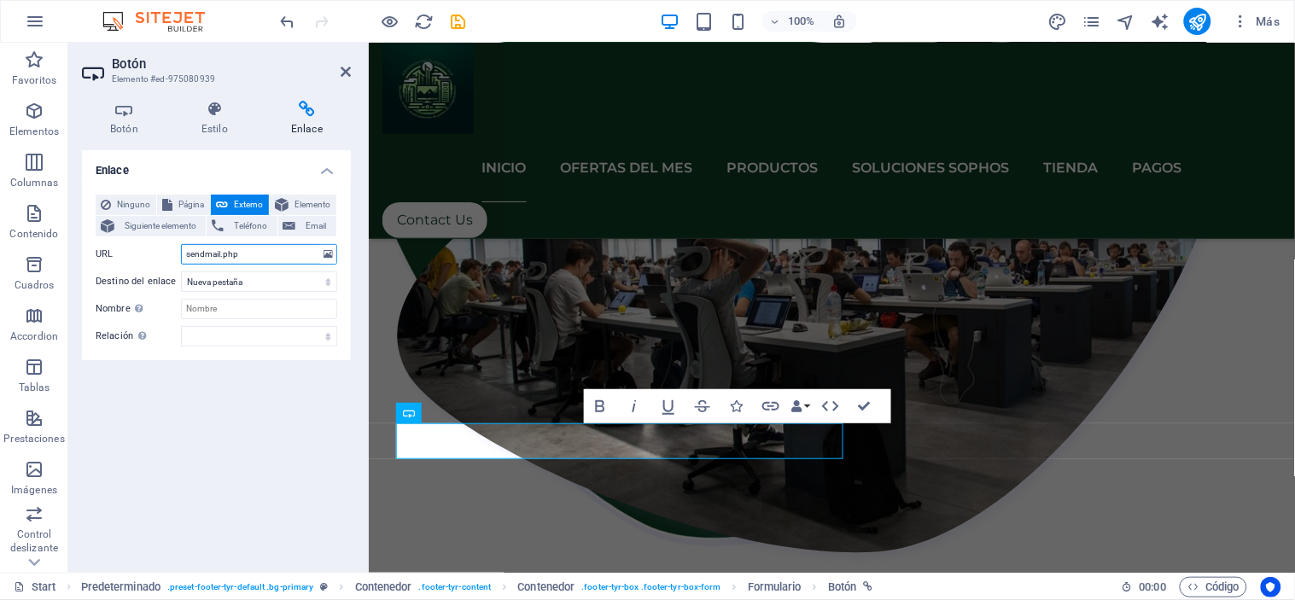
click at [218, 251] on input "sendmail.php" at bounding box center [259, 254] width 156 height 20
type input "sendmailnuevo.php"
click at [271, 411] on div "Enlace Ninguno Página Externo Elemento Siguiente elemento Teléfono Email Página…" at bounding box center [216, 354] width 269 height 409
click at [457, 20] on icon "save" at bounding box center [459, 22] width 20 height 20
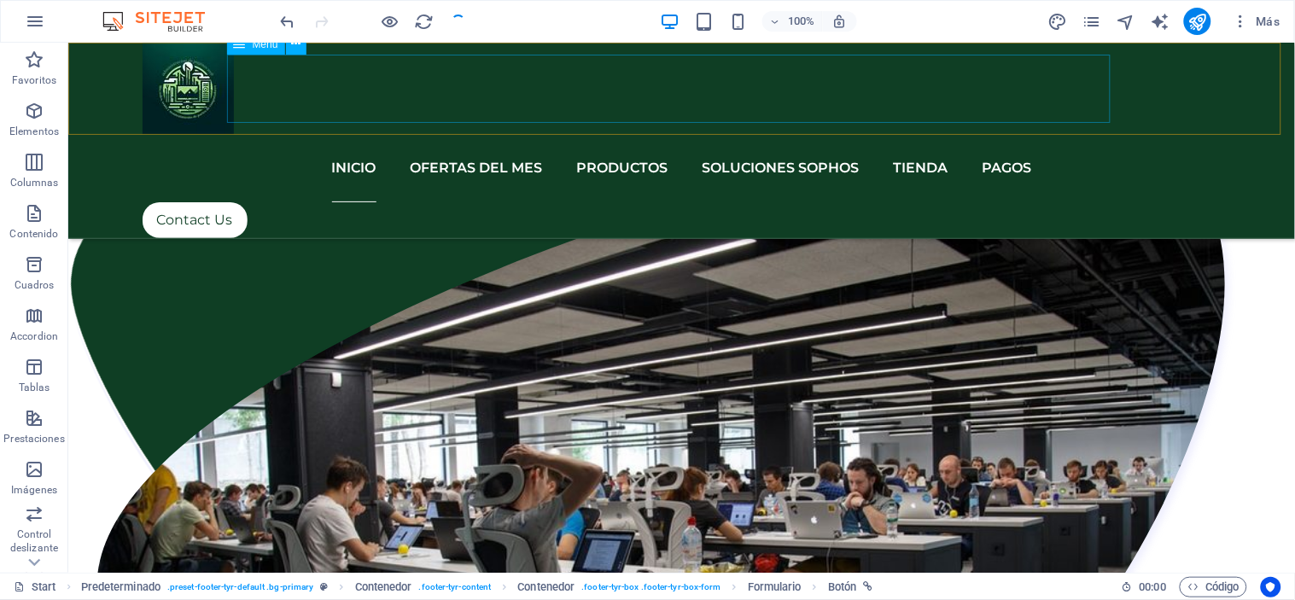
scroll to position [2575, 0]
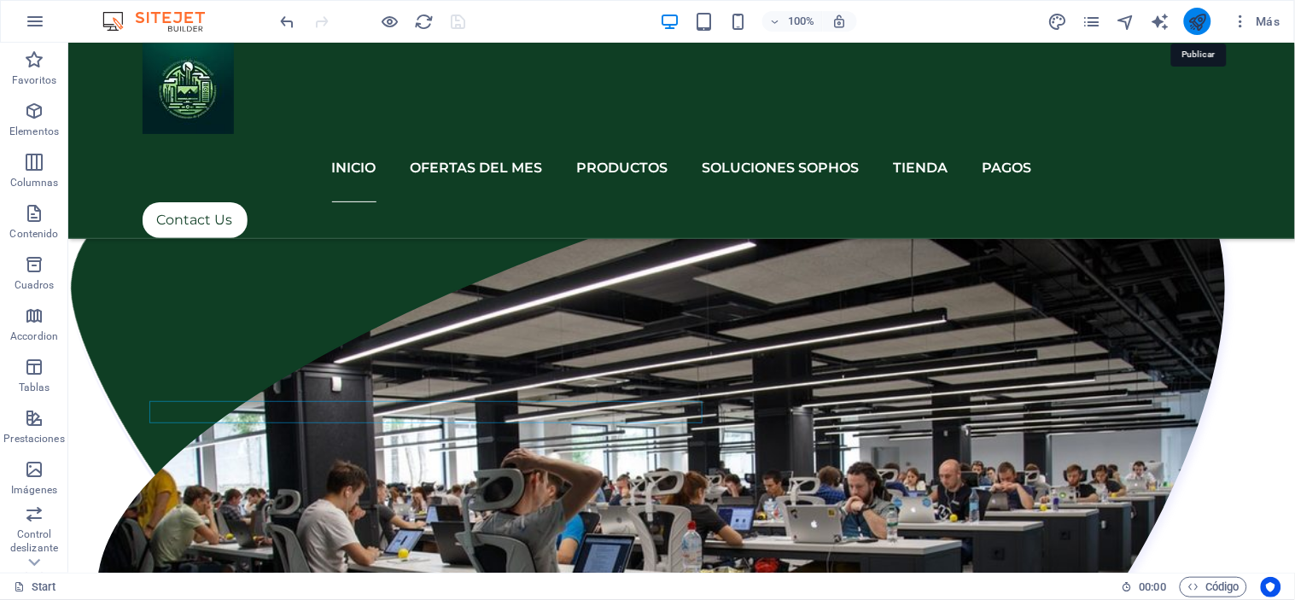
click at [1202, 21] on icon "publish" at bounding box center [1199, 22] width 20 height 20
